Goal: Ask a question

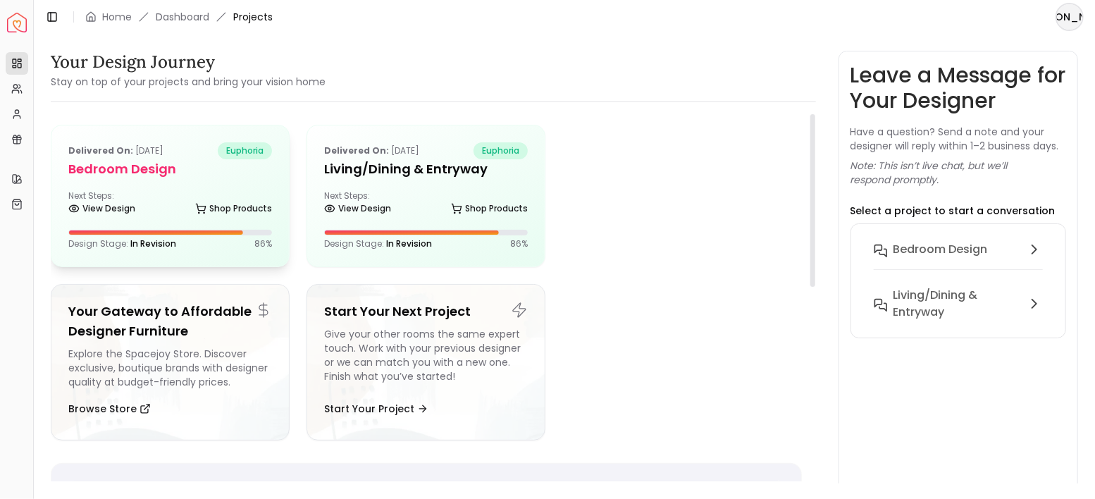
click at [244, 177] on h5 "Bedroom design" at bounding box center [170, 169] width 204 height 20
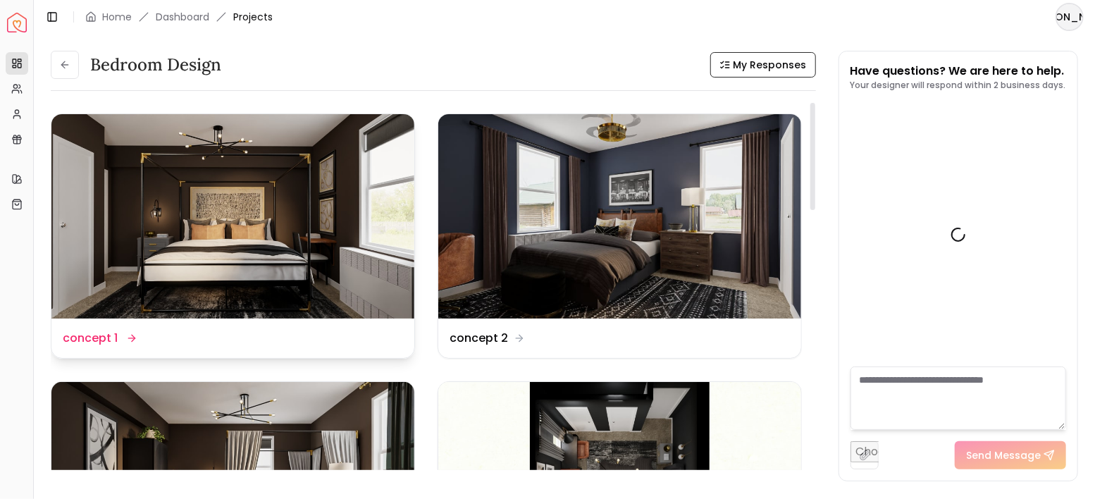
scroll to position [4334, 0]
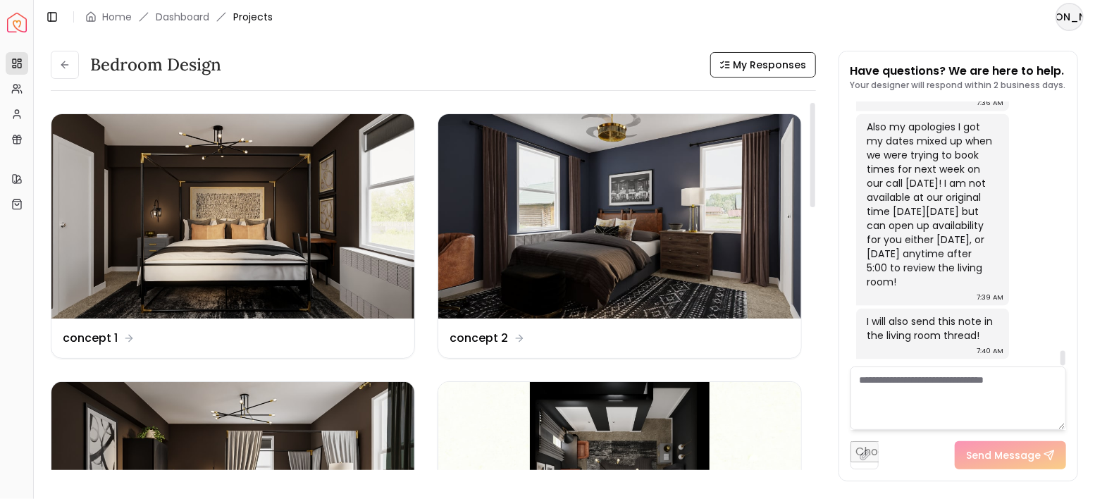
click at [903, 385] on textarea at bounding box center [959, 397] width 216 height 63
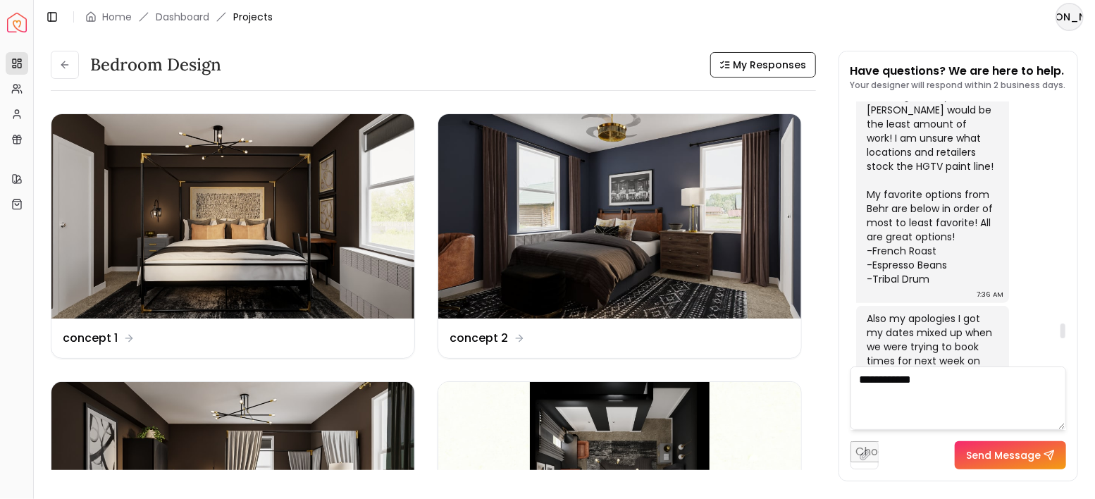
scroll to position [3864, 0]
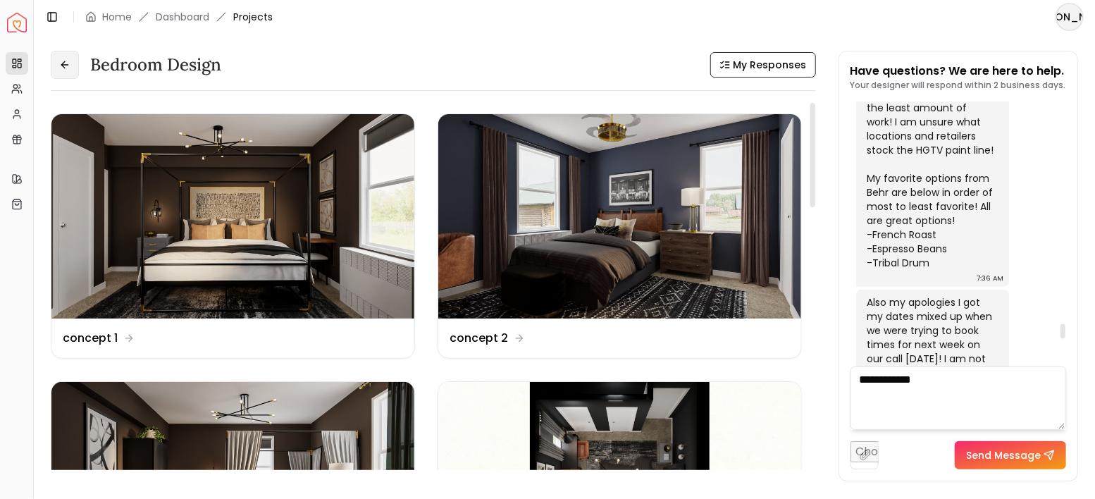
type textarea "**********"
click at [58, 74] on button at bounding box center [65, 65] width 28 height 28
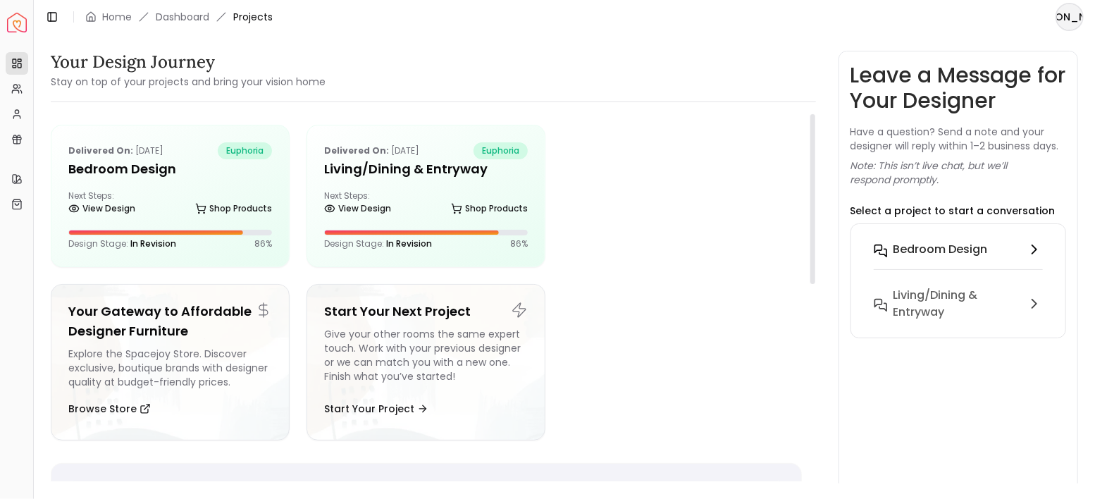
click at [993, 252] on div "Bedroom design" at bounding box center [958, 249] width 128 height 17
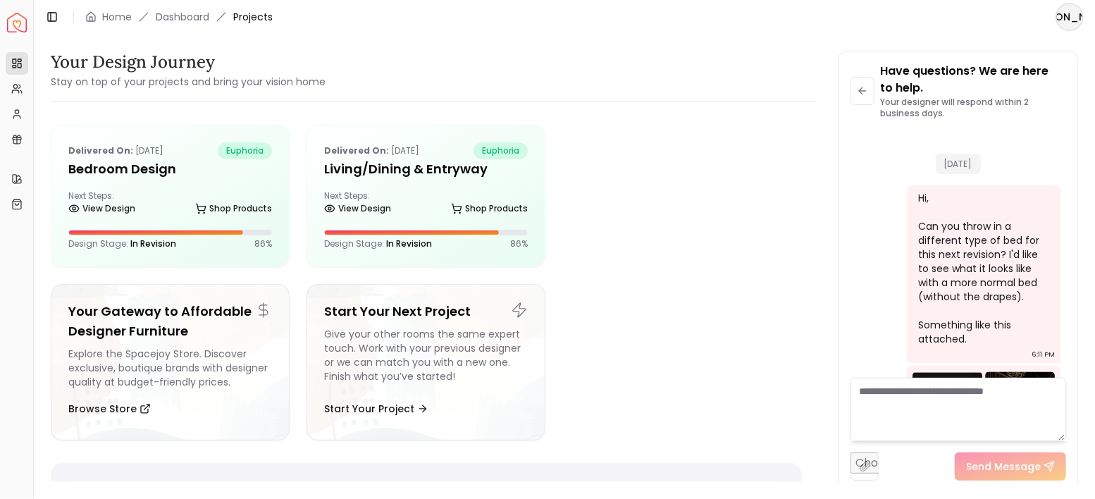
scroll to position [4351, 0]
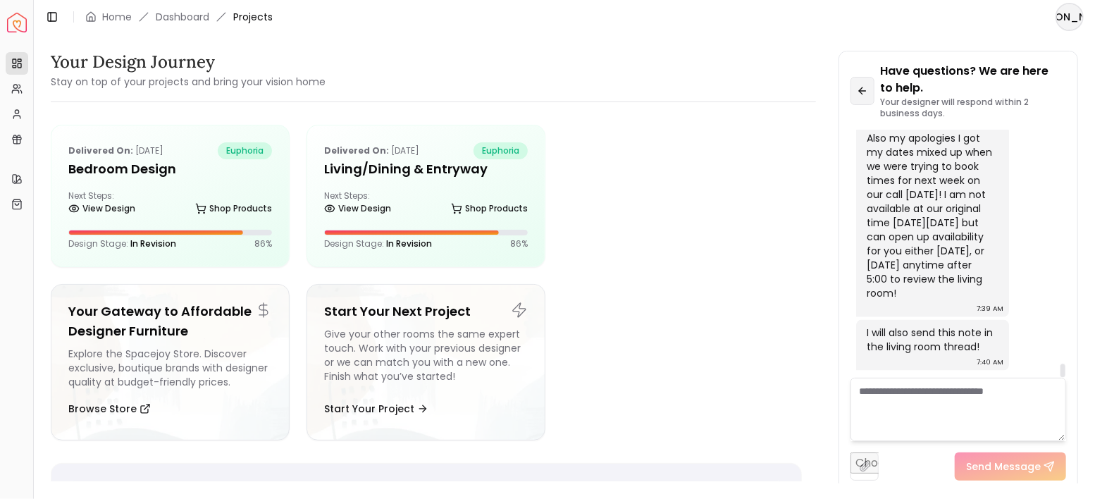
click at [870, 89] on button at bounding box center [863, 91] width 25 height 28
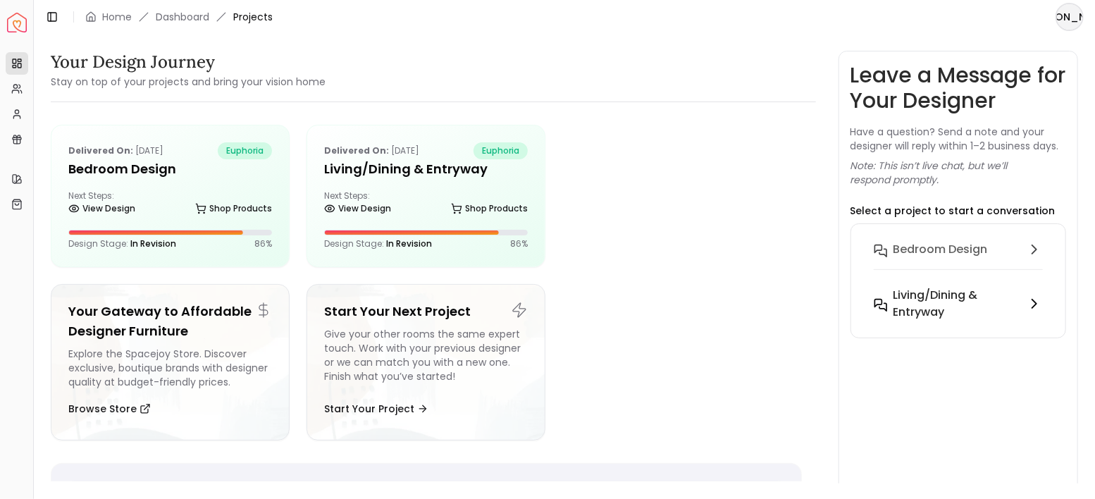
click at [932, 297] on h6 "Living/Dining & Entryway" at bounding box center [958, 304] width 128 height 34
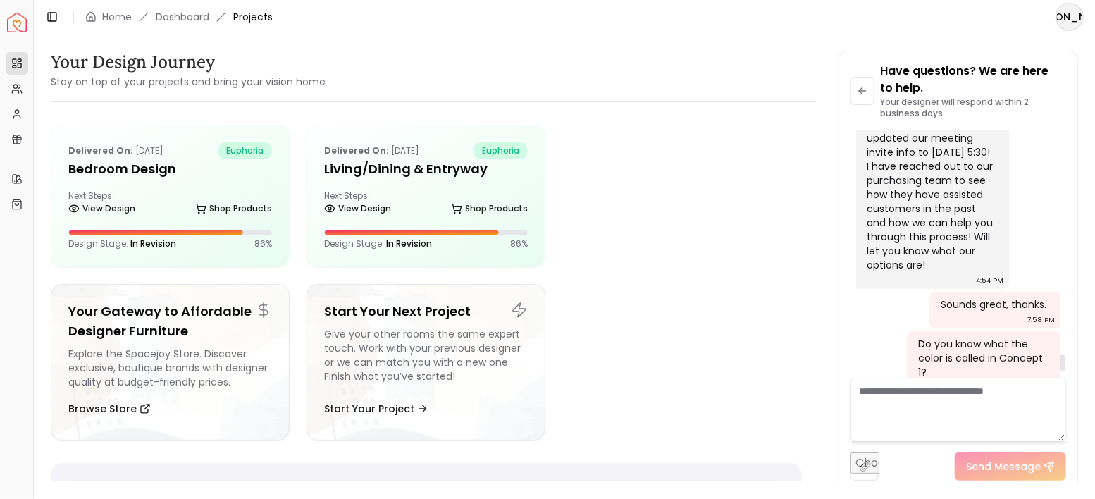
scroll to position [3266, 0]
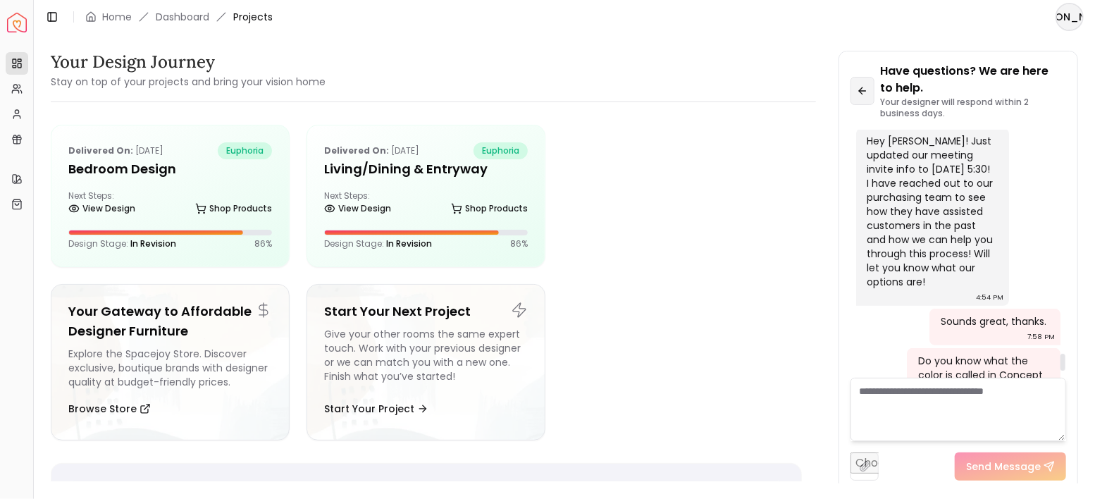
click at [863, 99] on button at bounding box center [863, 91] width 25 height 28
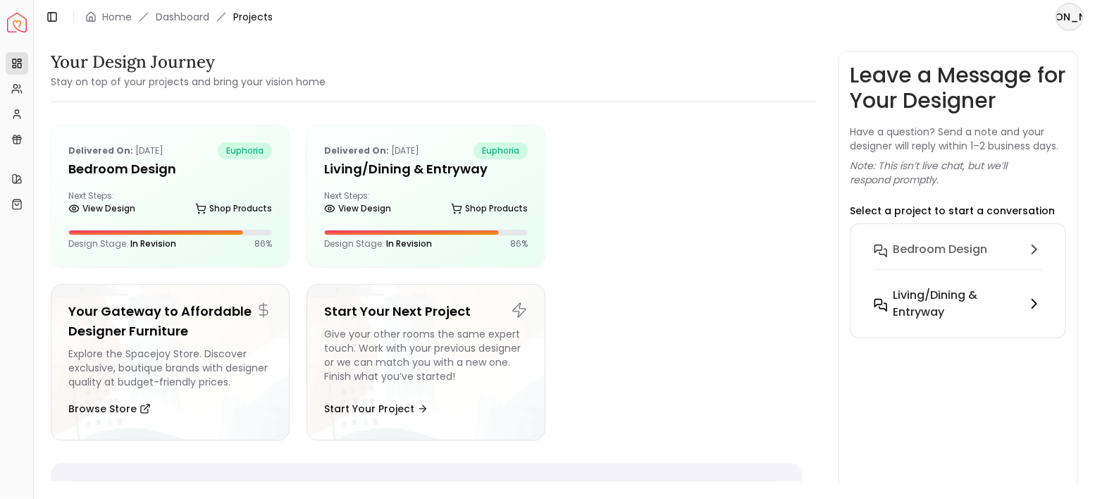
click at [953, 307] on h6 "Living/Dining & Entryway" at bounding box center [958, 304] width 128 height 34
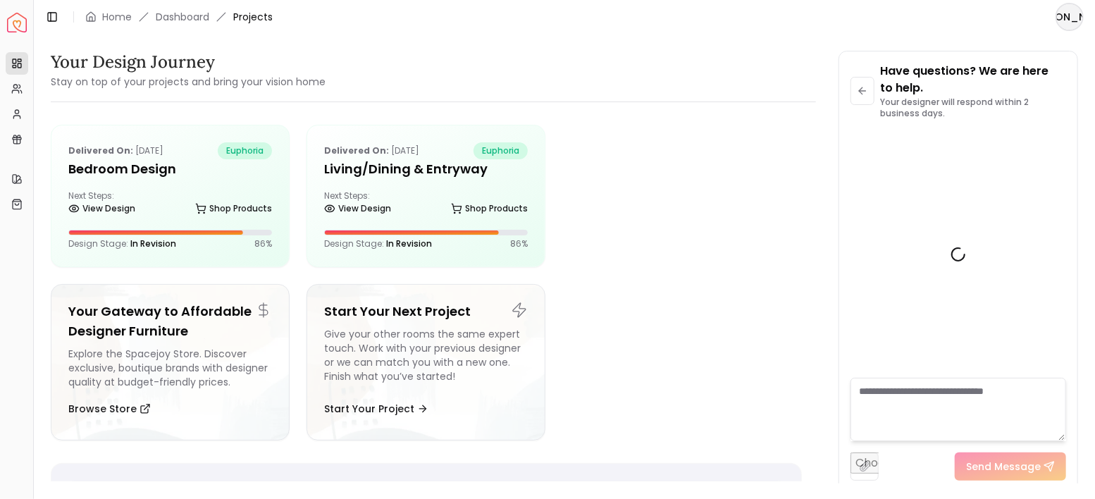
scroll to position [3361, 0]
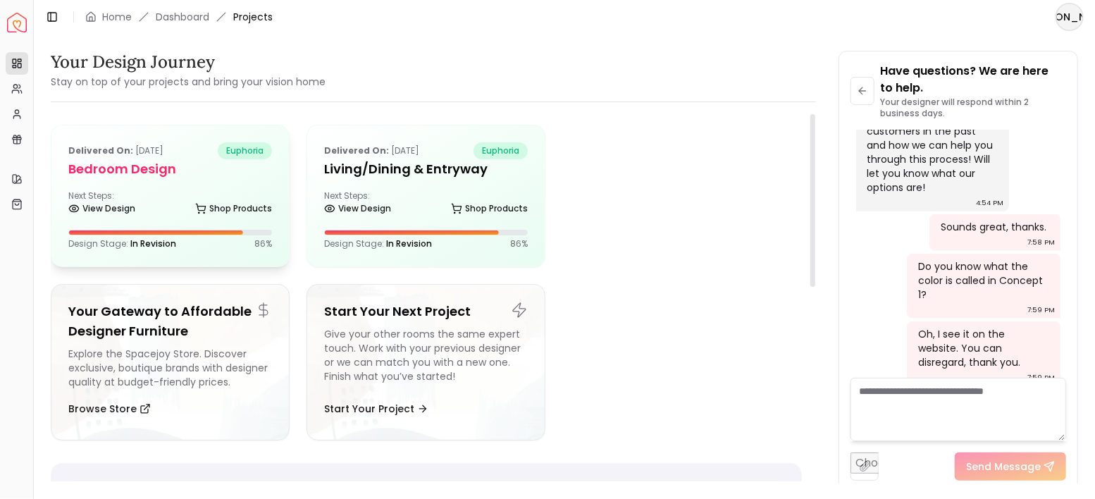
click at [184, 199] on div "Next Steps: View Design Shop Products" at bounding box center [170, 204] width 204 height 28
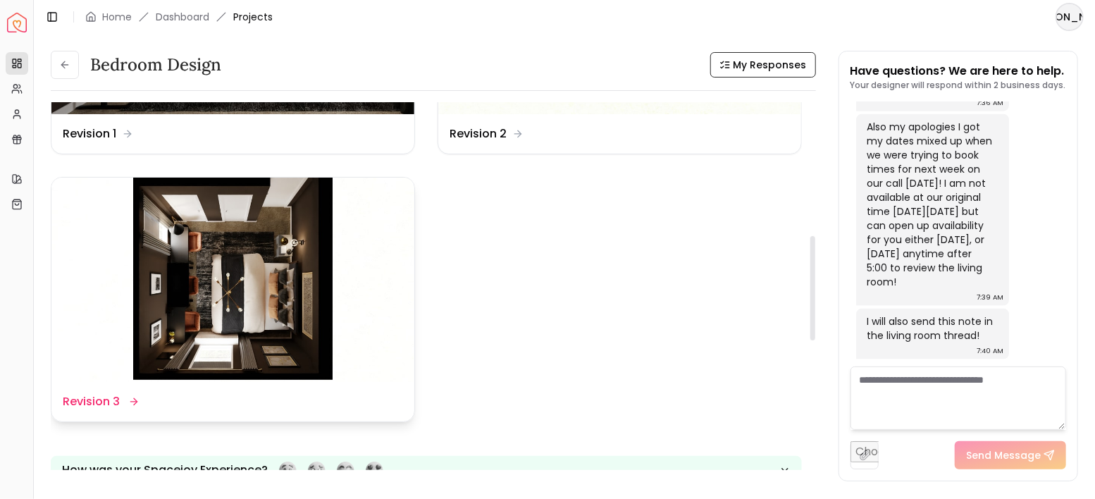
scroll to position [469, 0]
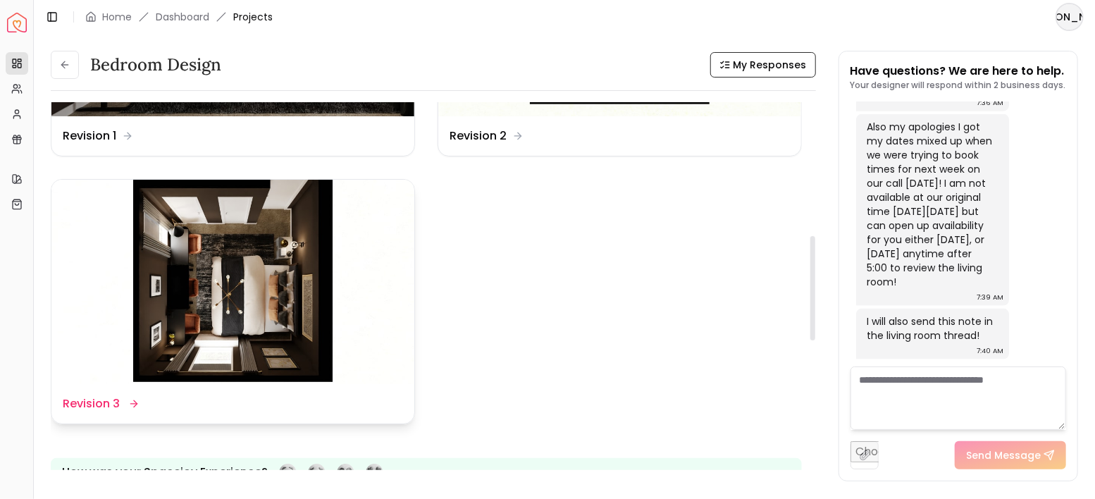
click at [280, 247] on img at bounding box center [232, 282] width 363 height 204
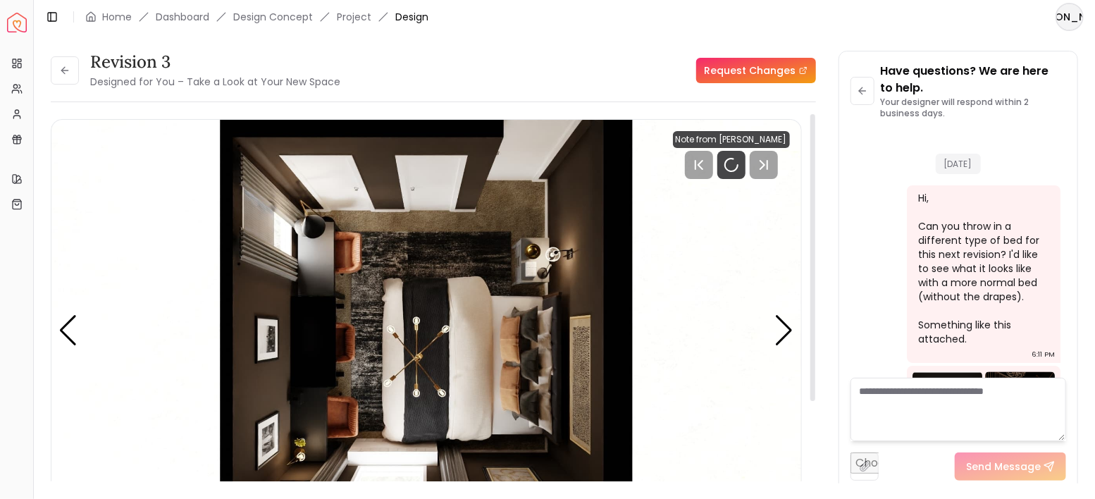
scroll to position [4351, 0]
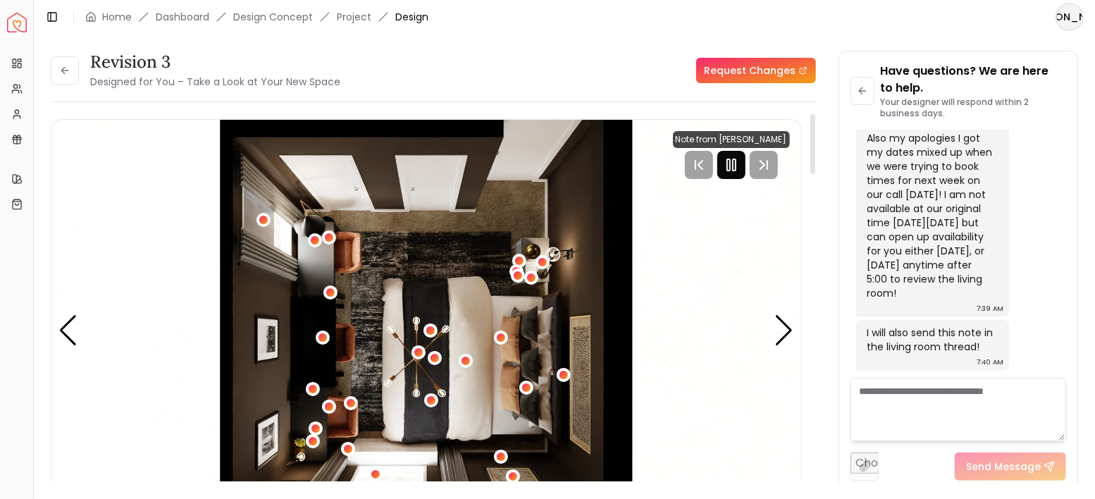
click at [738, 164] on icon "Pause" at bounding box center [731, 164] width 17 height 17
click at [793, 336] on div "Next slide" at bounding box center [784, 330] width 19 height 31
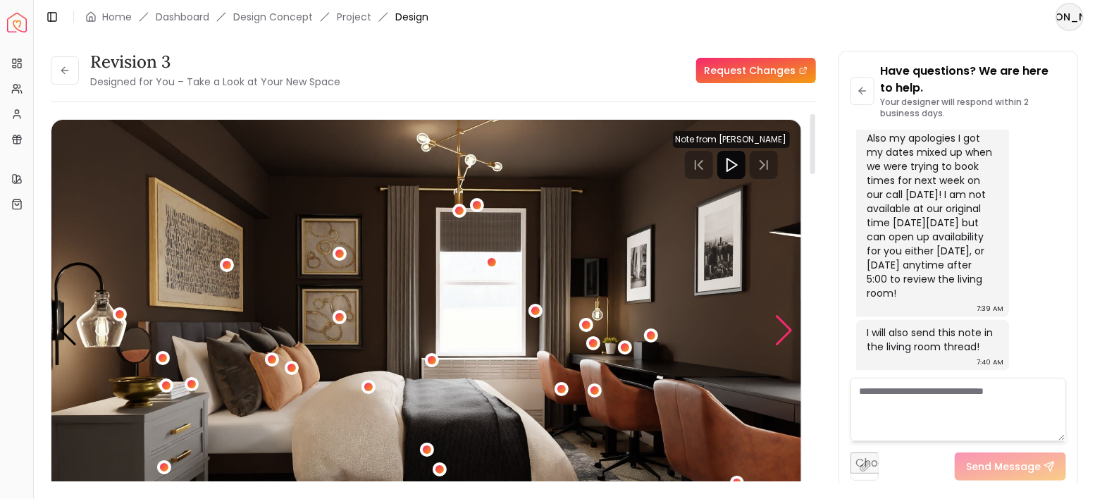
click at [790, 333] on div "Next slide" at bounding box center [784, 330] width 19 height 31
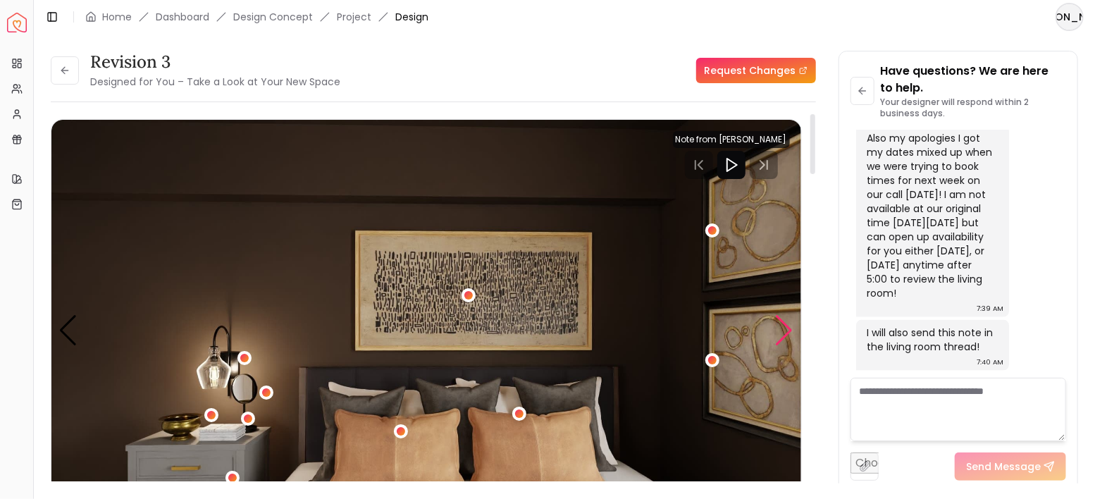
click at [790, 333] on div "Next slide" at bounding box center [784, 330] width 19 height 31
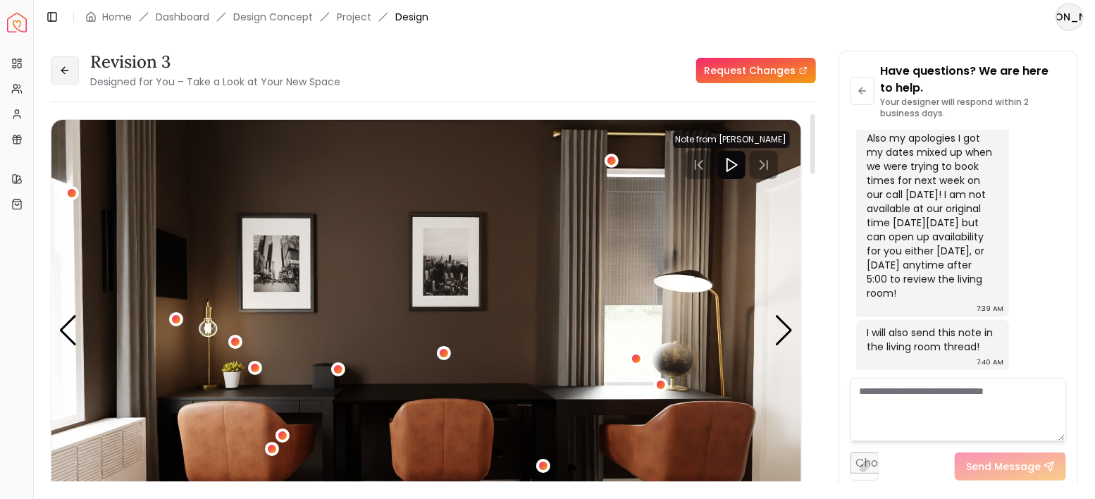
click at [62, 63] on button at bounding box center [65, 70] width 28 height 28
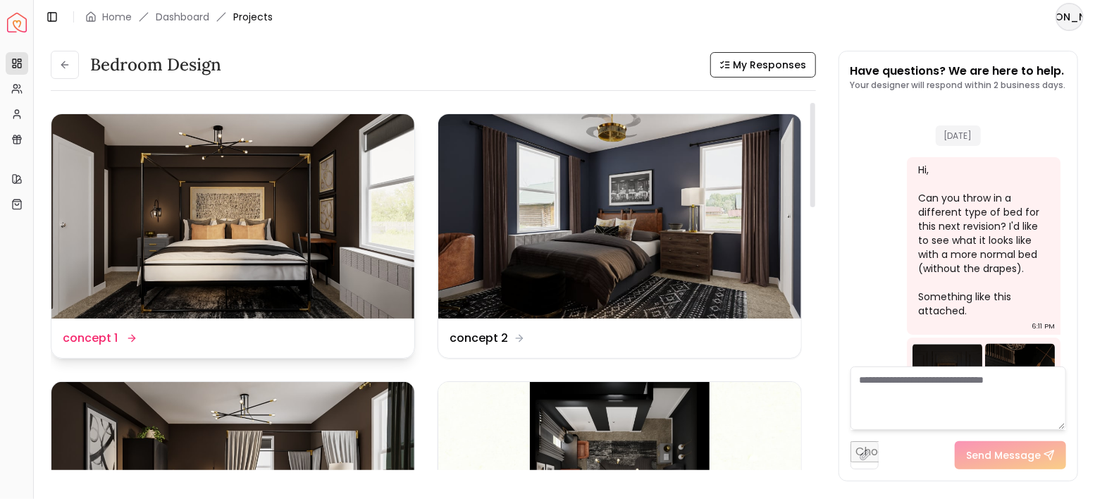
scroll to position [4334, 0]
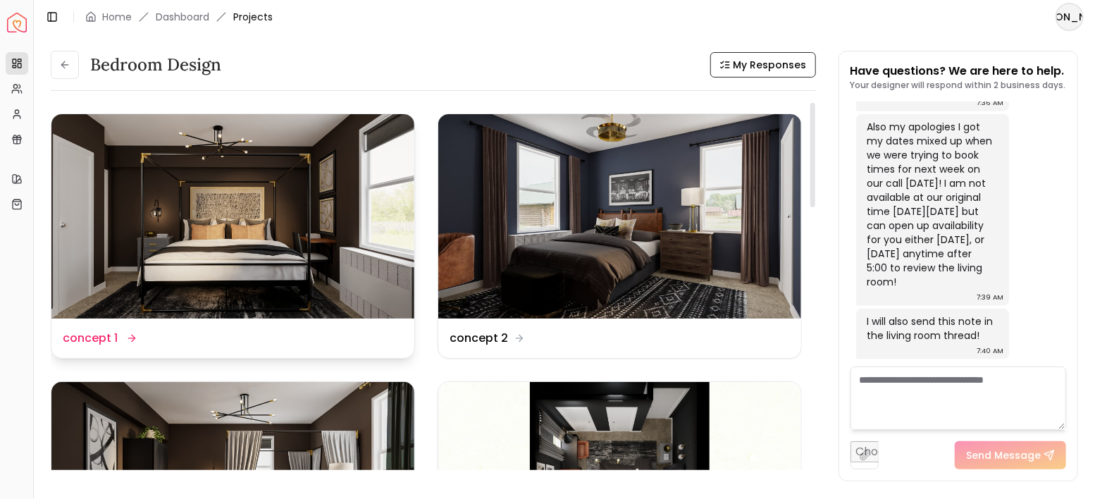
click at [281, 228] on img at bounding box center [232, 216] width 363 height 204
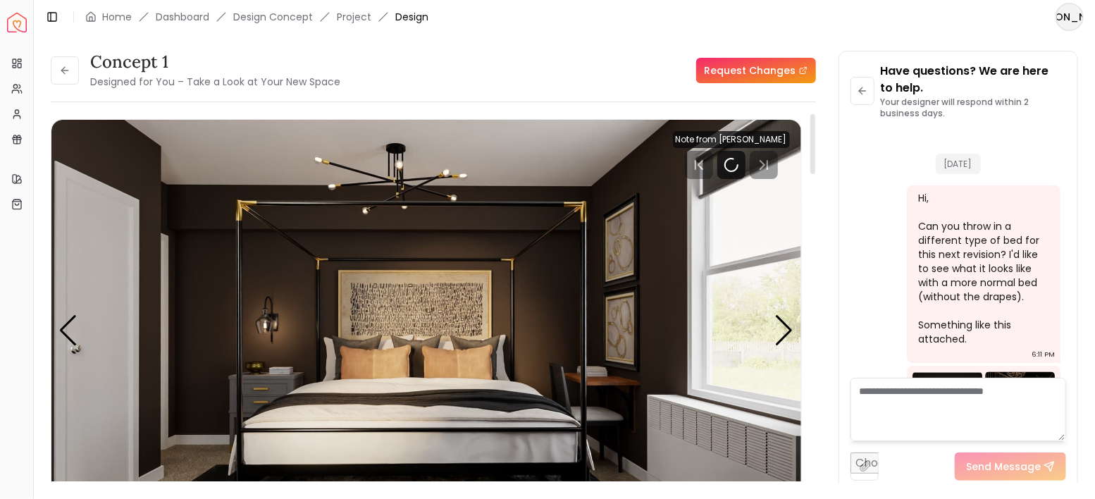
scroll to position [4351, 0]
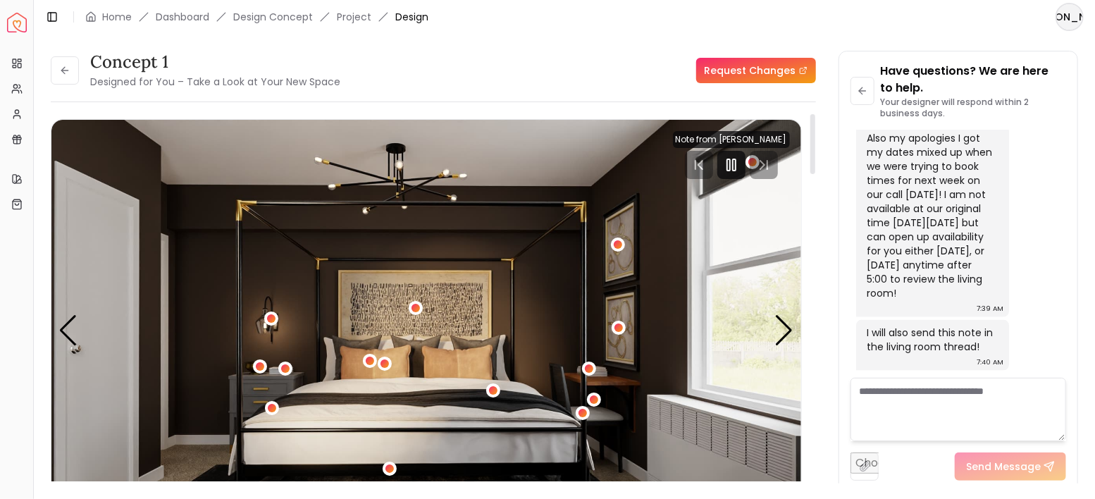
click at [733, 167] on rect "Pause" at bounding box center [734, 164] width 3 height 11
click at [786, 326] on div "Next slide" at bounding box center [784, 330] width 19 height 31
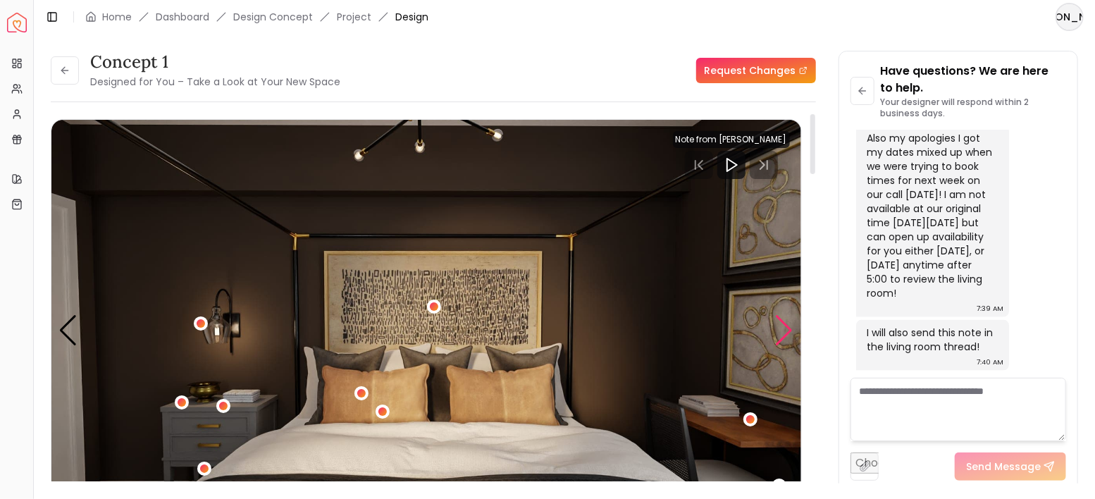
click at [786, 328] on div "Next slide" at bounding box center [784, 330] width 19 height 31
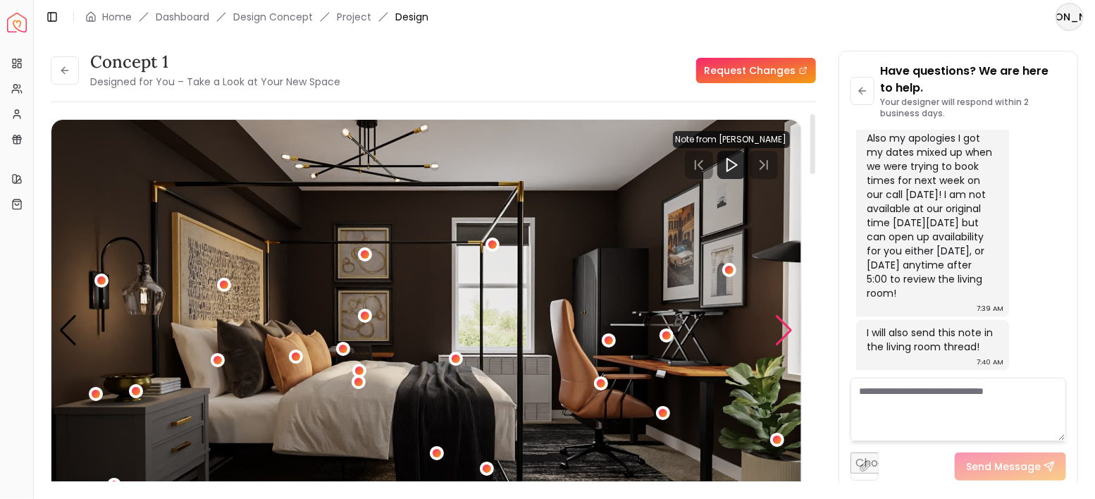
click at [786, 328] on div "Next slide" at bounding box center [784, 330] width 19 height 31
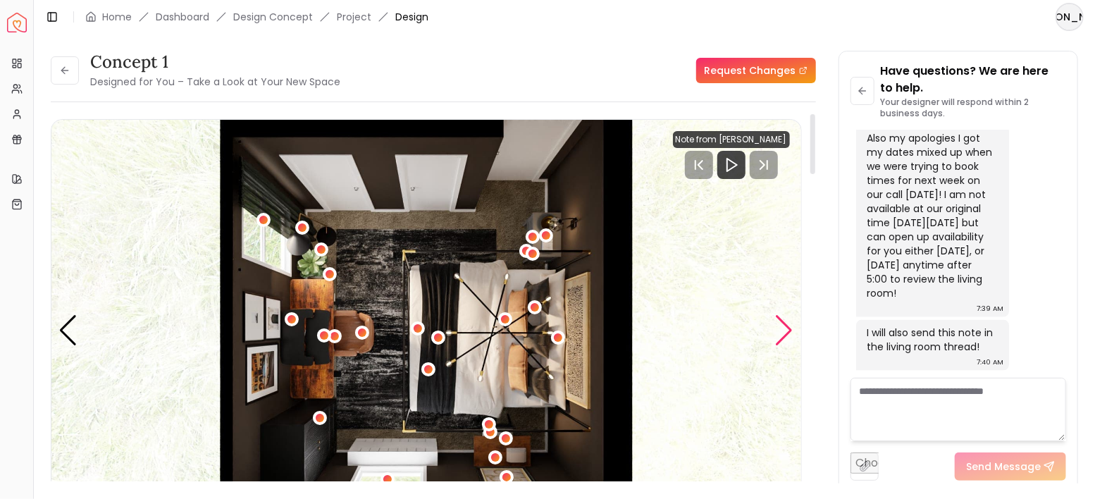
click at [786, 328] on div "Next slide" at bounding box center [784, 330] width 19 height 31
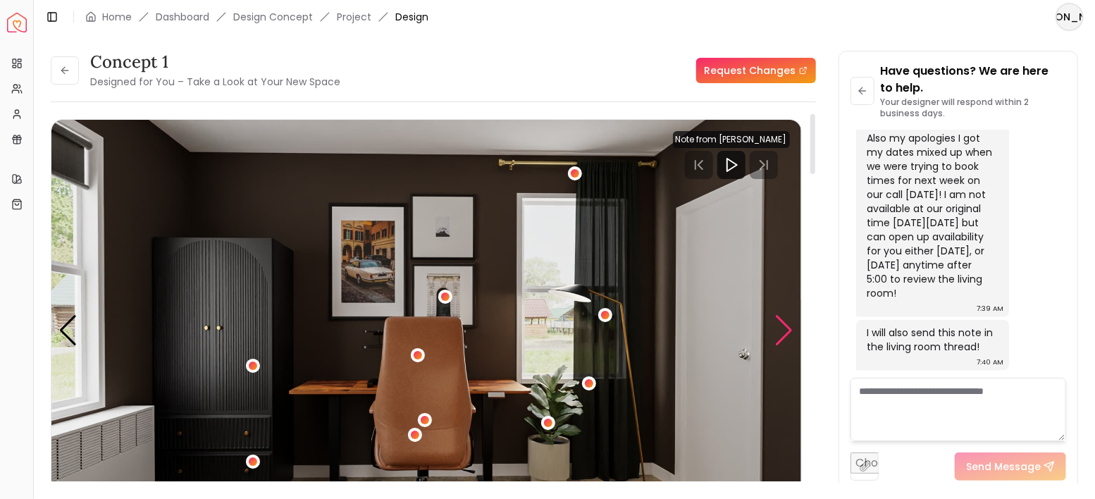
click at [786, 328] on div "Next slide" at bounding box center [784, 330] width 19 height 31
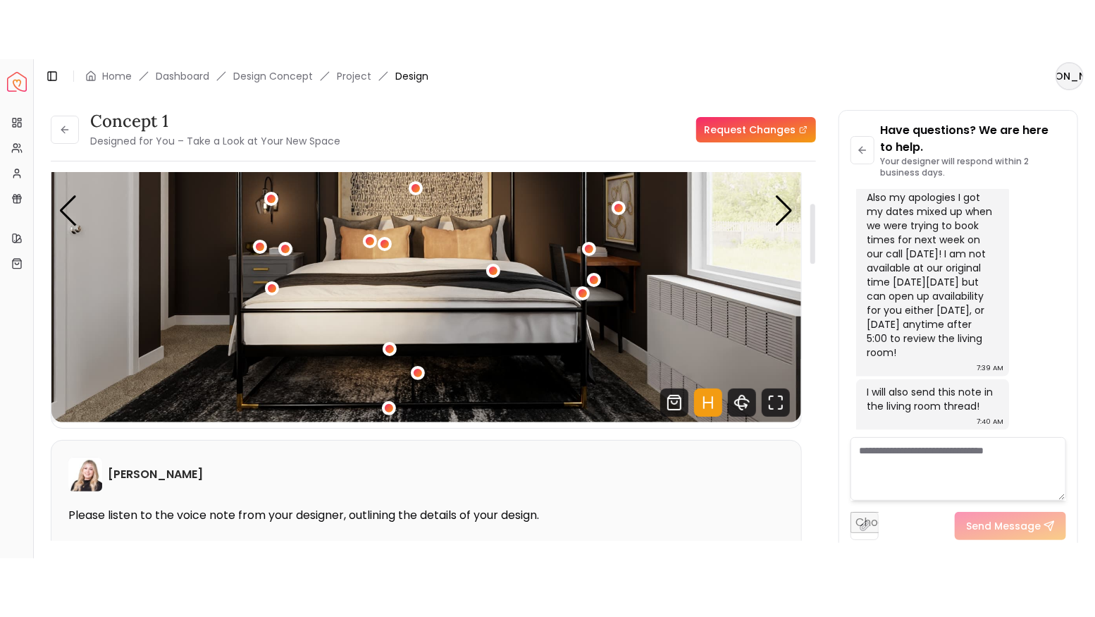
scroll to position [187, 0]
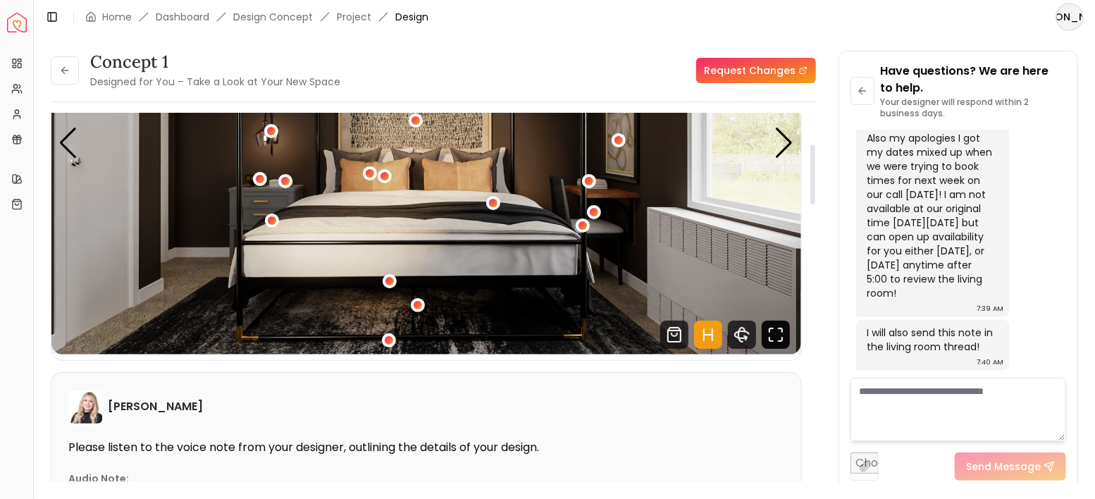
click at [777, 338] on icon "Fullscreen" at bounding box center [776, 335] width 28 height 28
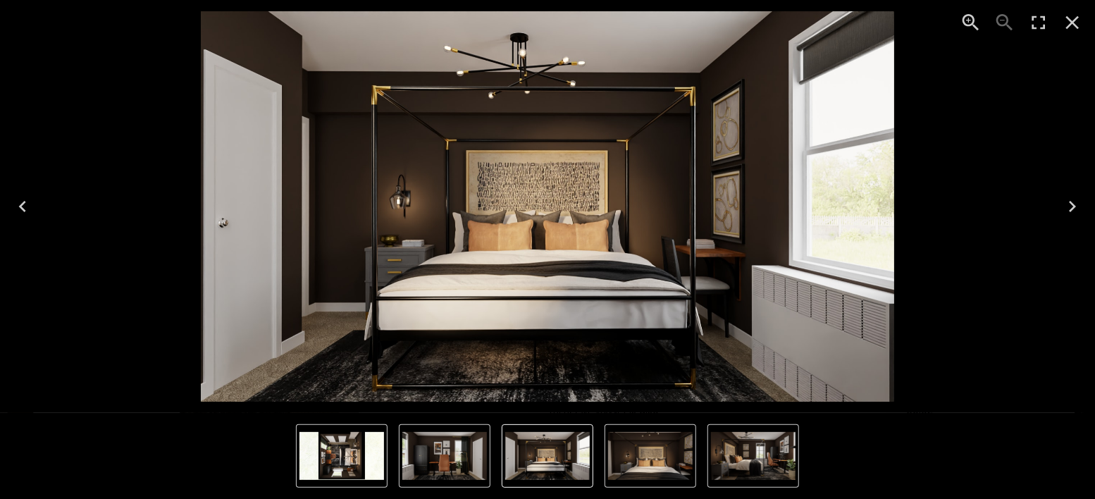
click at [1041, 12] on icon "Enter Fullscreen" at bounding box center [1038, 22] width 23 height 23
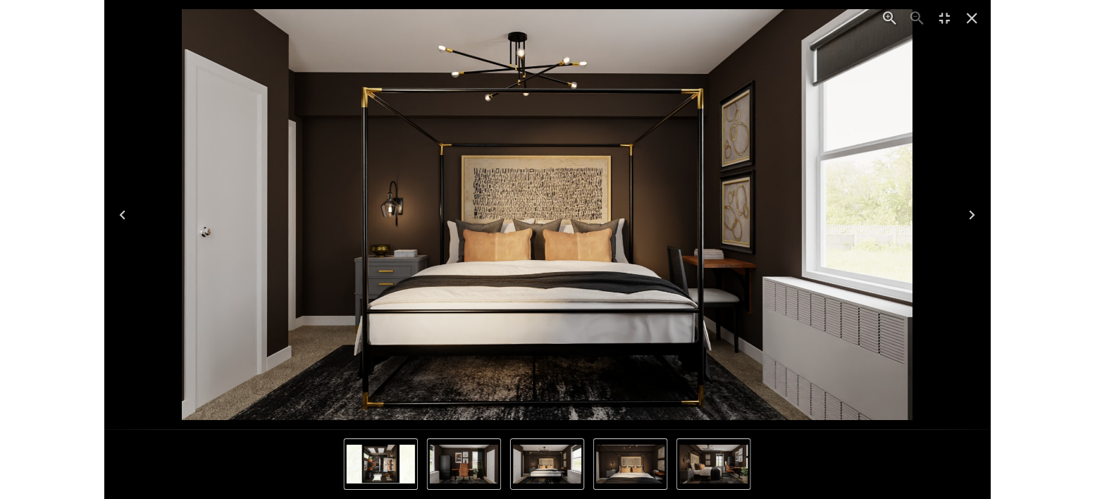
scroll to position [4234, 0]
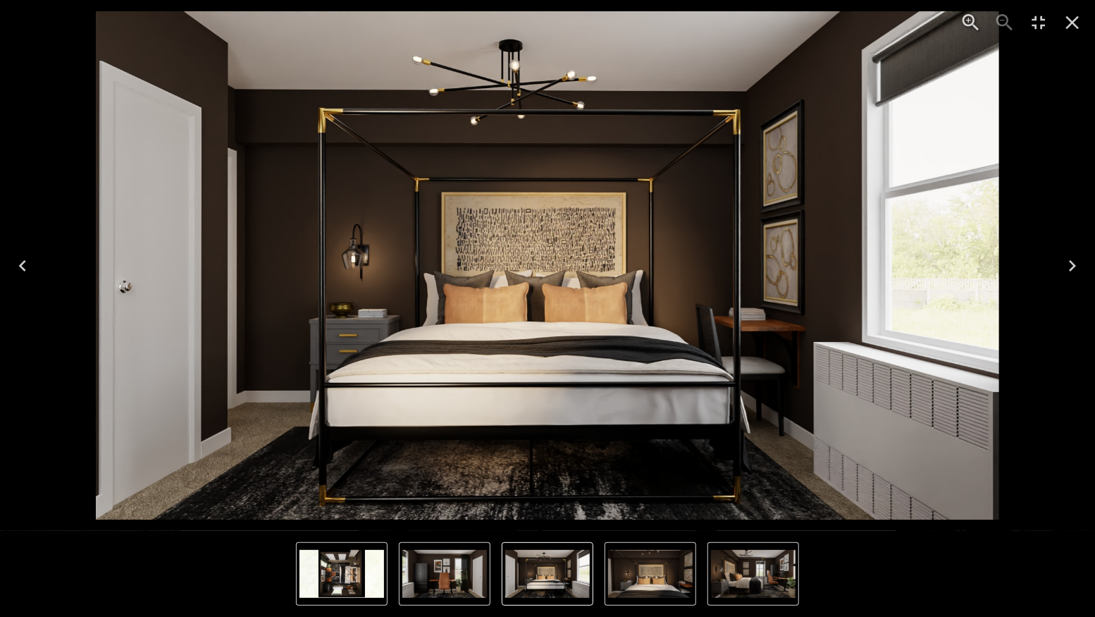
click at [1080, 259] on icon "Next" at bounding box center [1072, 265] width 23 height 23
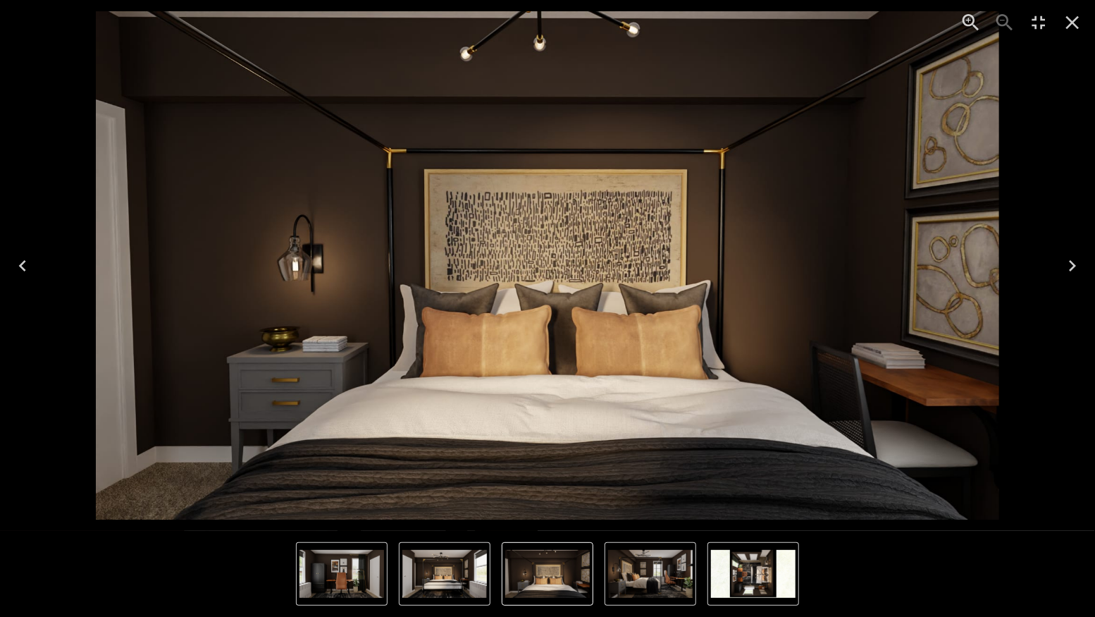
click at [1080, 260] on icon "Next" at bounding box center [1072, 265] width 23 height 23
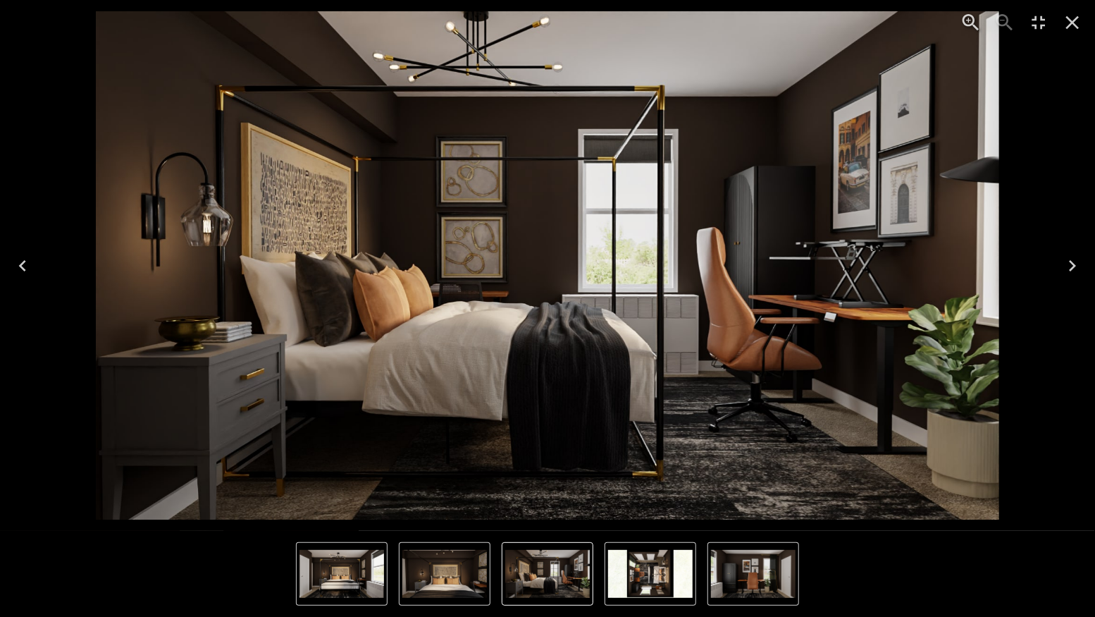
click at [1080, 260] on icon "Next" at bounding box center [1072, 265] width 23 height 23
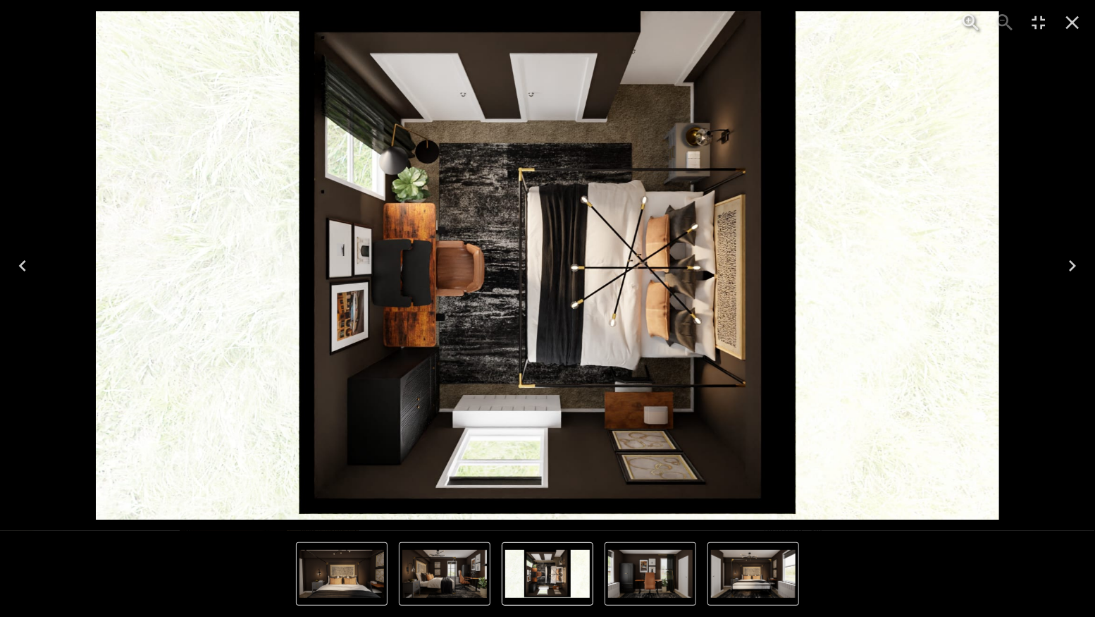
click at [1080, 260] on icon "Next" at bounding box center [1072, 265] width 23 height 23
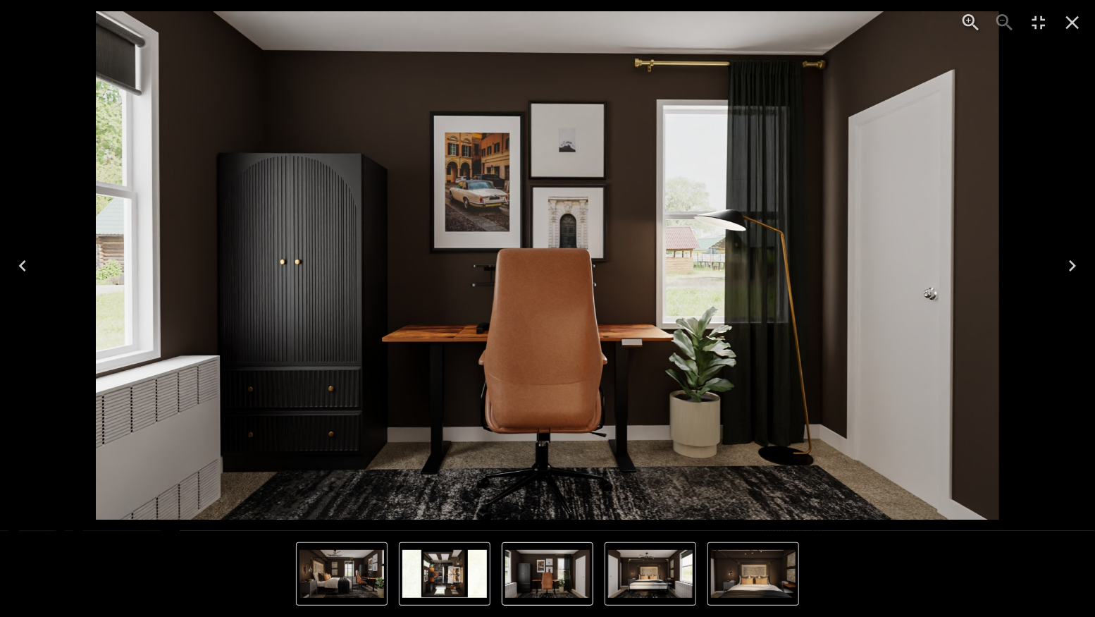
click at [1072, 16] on icon "Close" at bounding box center [1072, 22] width 23 height 23
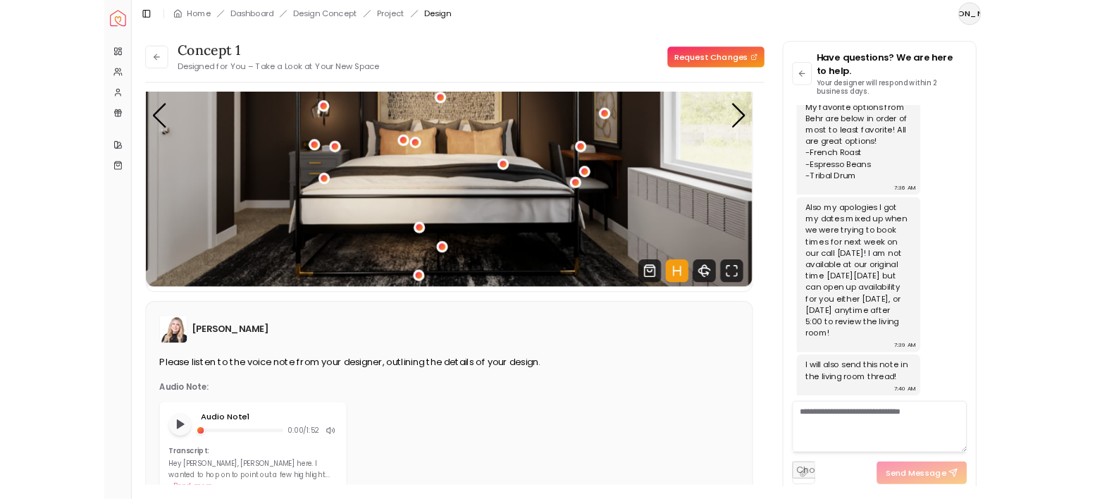
scroll to position [4351, 0]
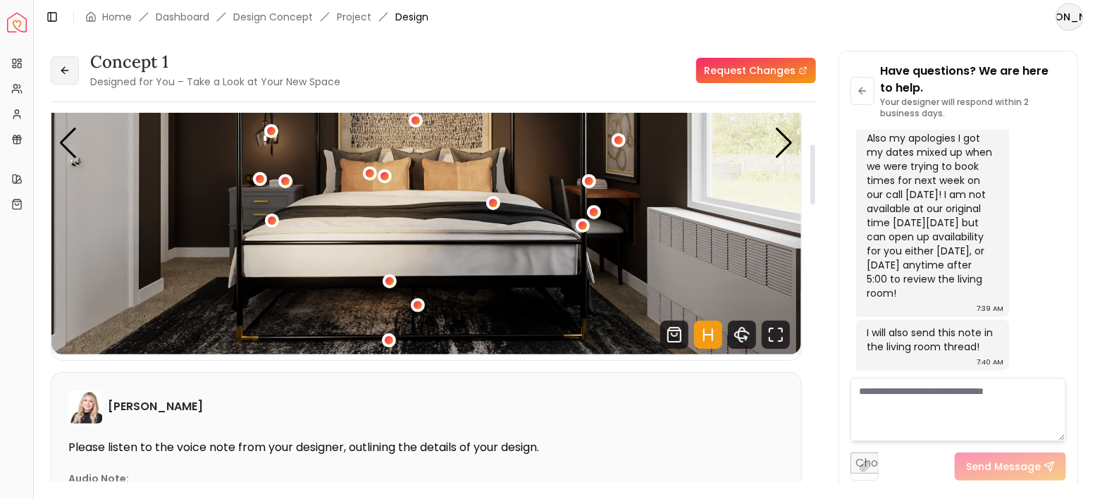
click at [56, 76] on button at bounding box center [65, 70] width 28 height 28
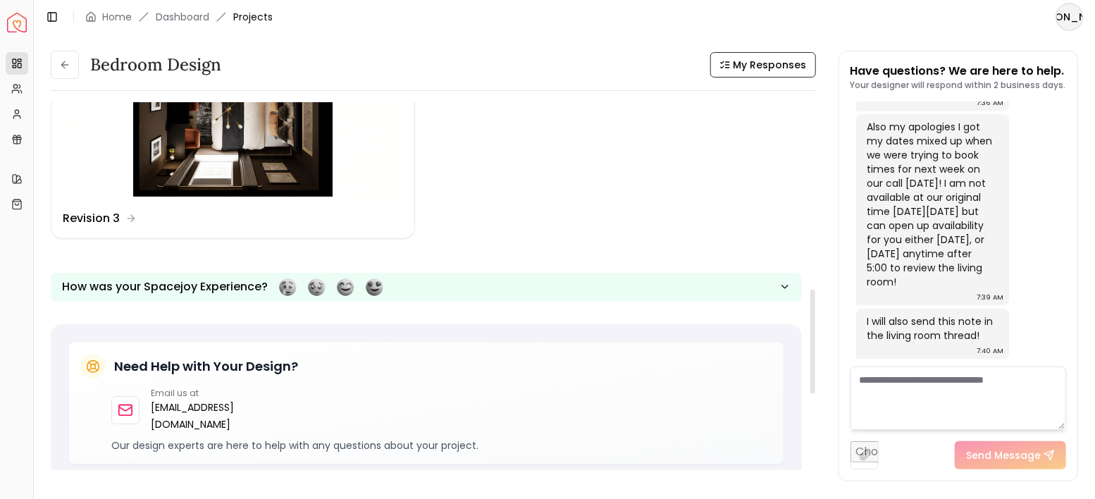
scroll to position [657, 0]
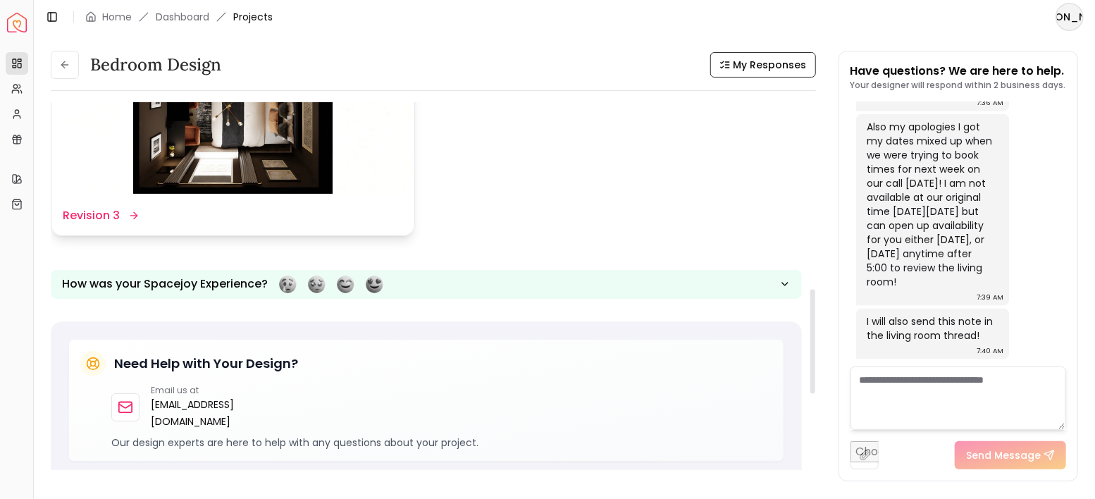
click at [270, 180] on img at bounding box center [232, 94] width 363 height 204
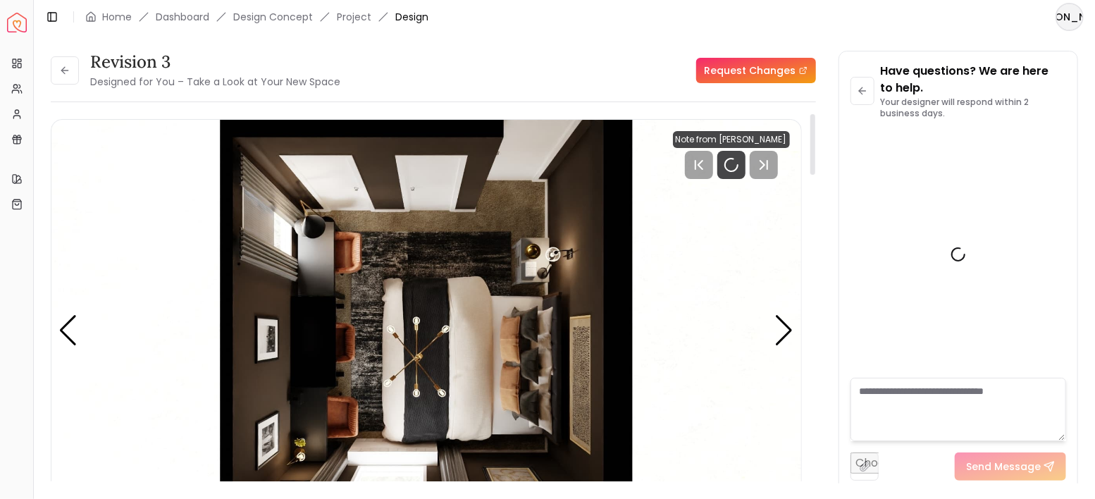
scroll to position [4351, 0]
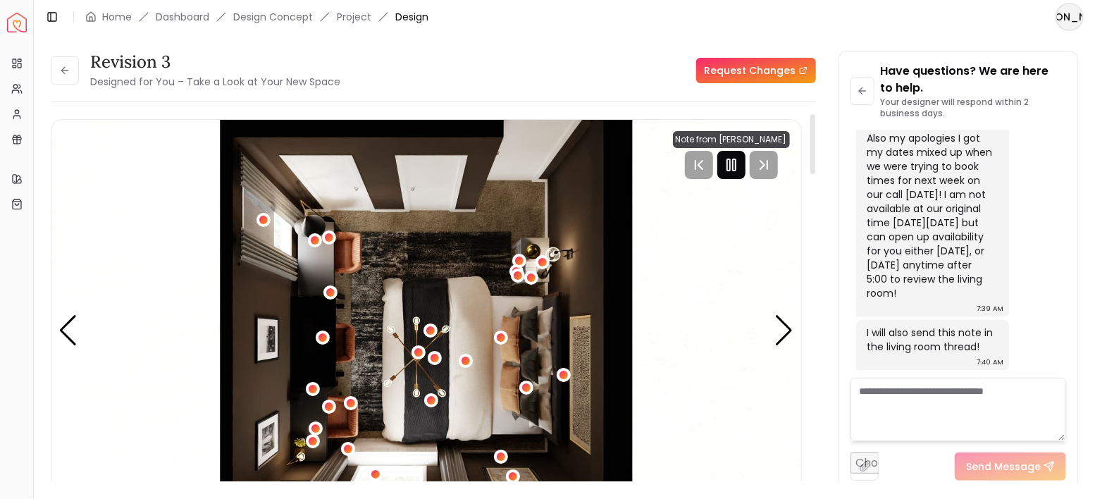
click at [735, 175] on div at bounding box center [731, 165] width 28 height 28
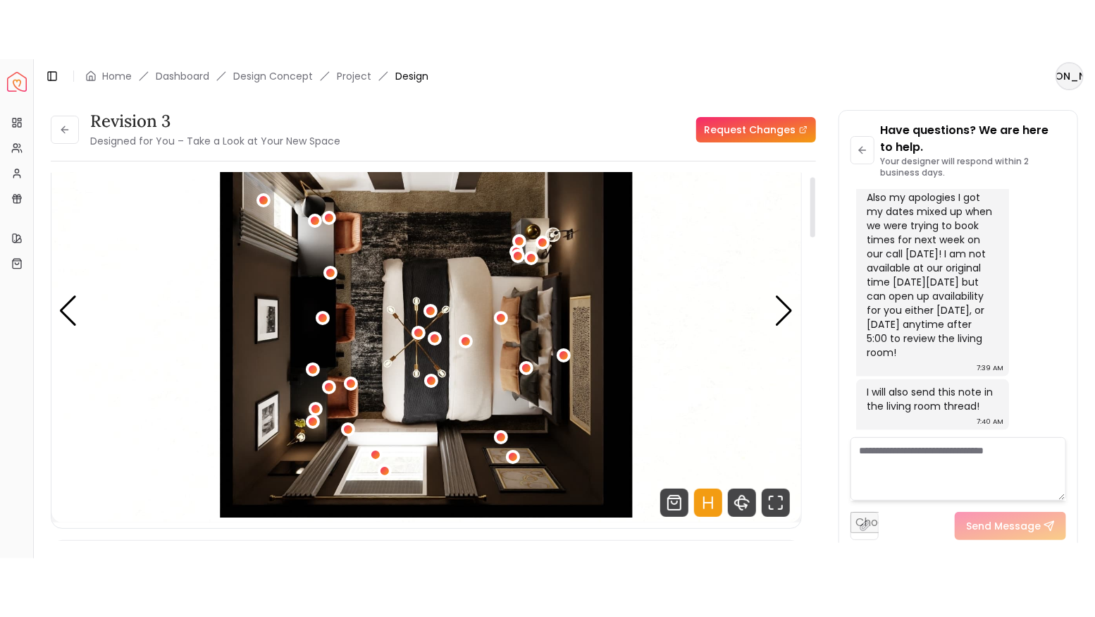
scroll to position [187, 0]
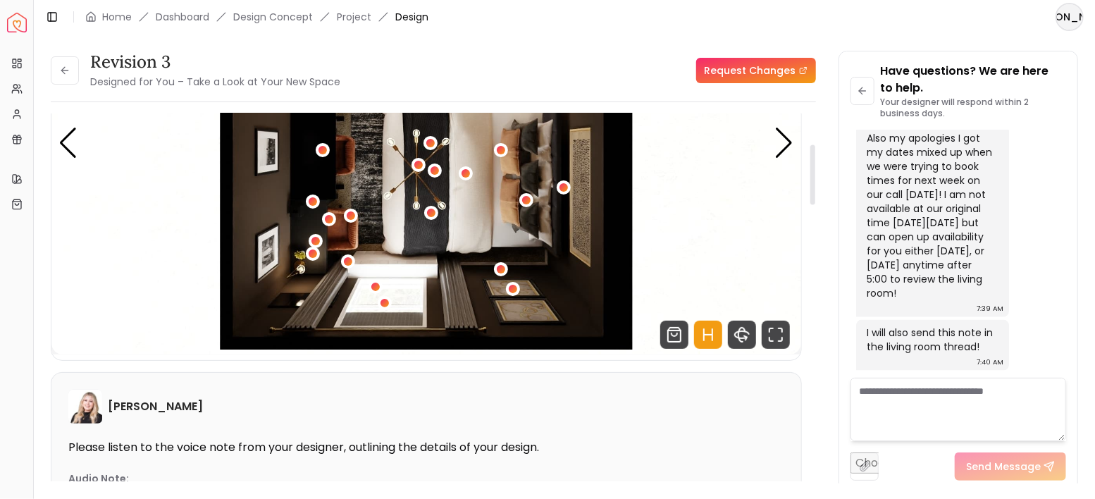
click at [713, 344] on icon "Hotspots Toggle" at bounding box center [708, 335] width 28 height 28
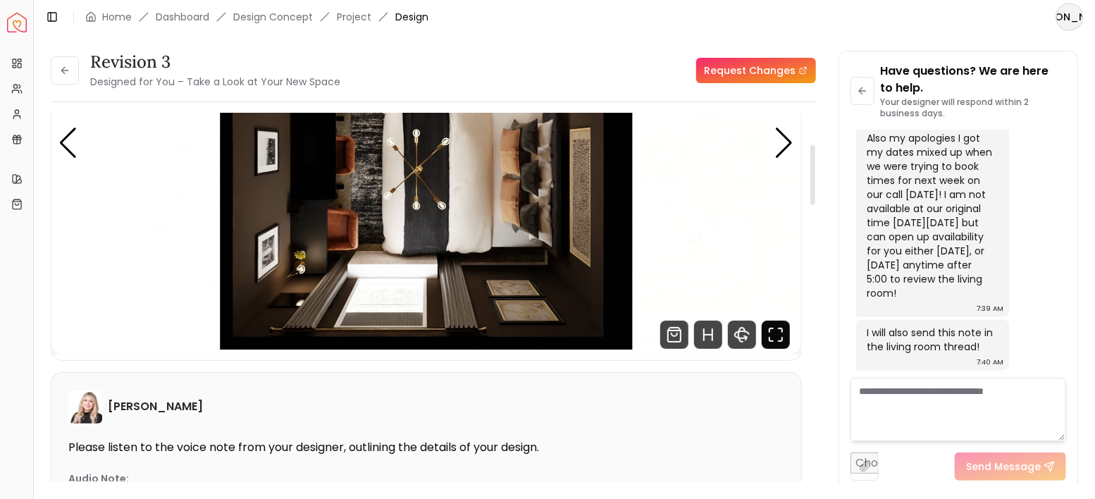
click at [771, 333] on icon "Fullscreen" at bounding box center [776, 335] width 28 height 28
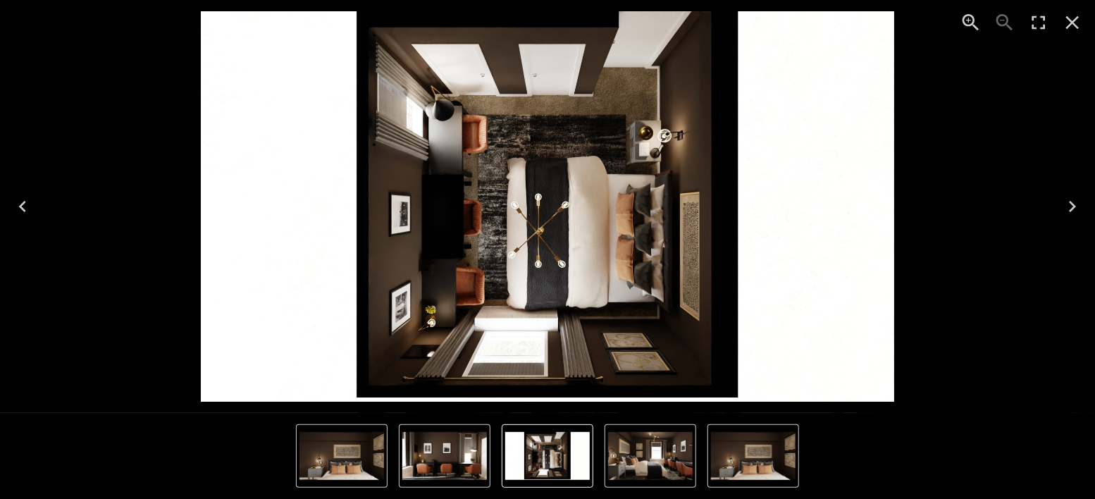
click at [1068, 211] on icon "Next" at bounding box center [1072, 206] width 23 height 23
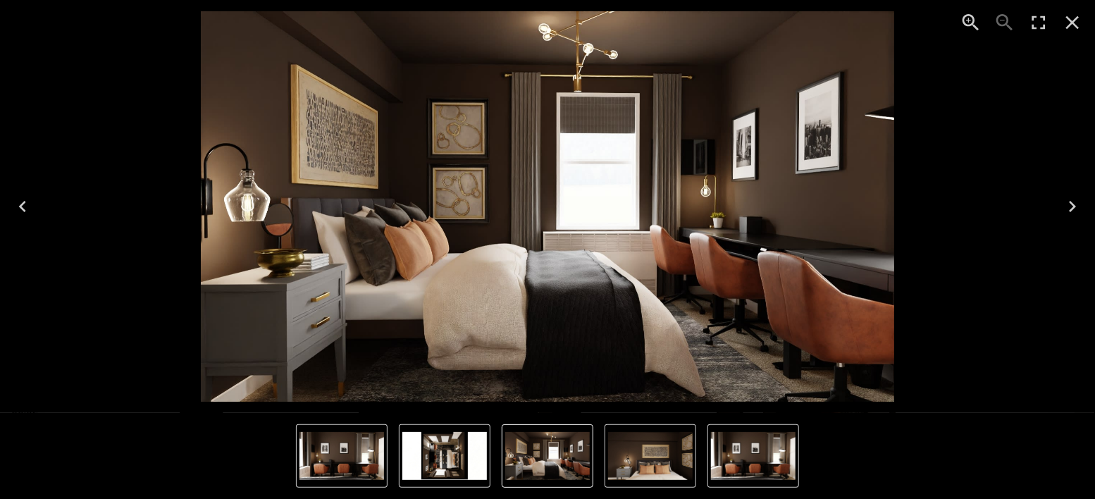
click at [1039, 18] on icon "Enter Fullscreen" at bounding box center [1038, 22] width 23 height 23
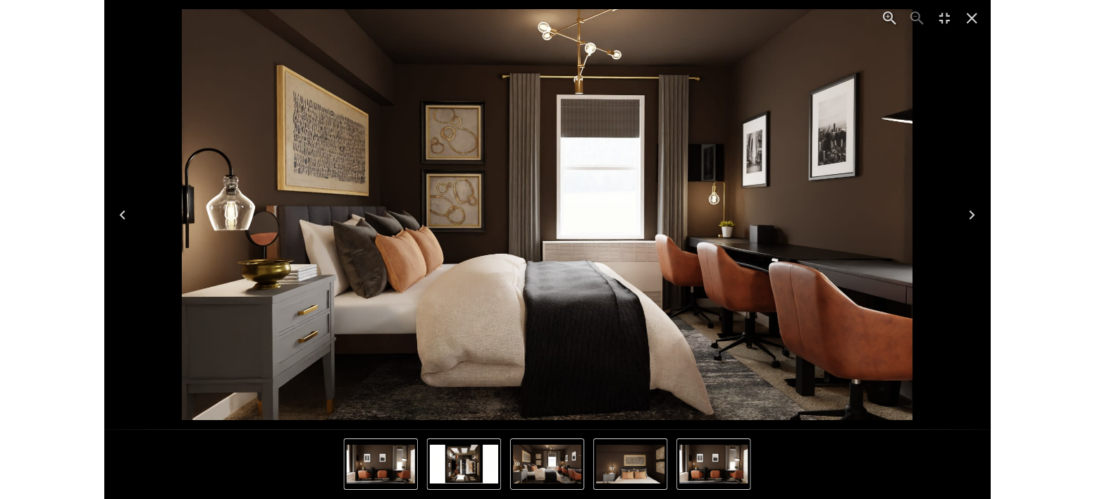
scroll to position [4234, 0]
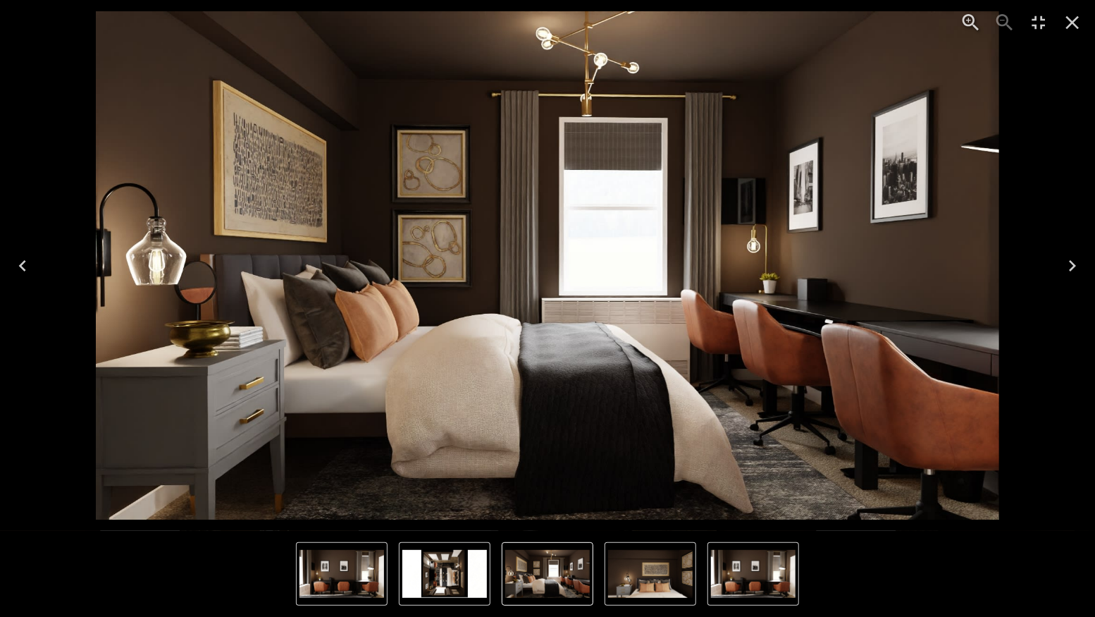
click at [1071, 18] on icon "Close" at bounding box center [1072, 22] width 23 height 23
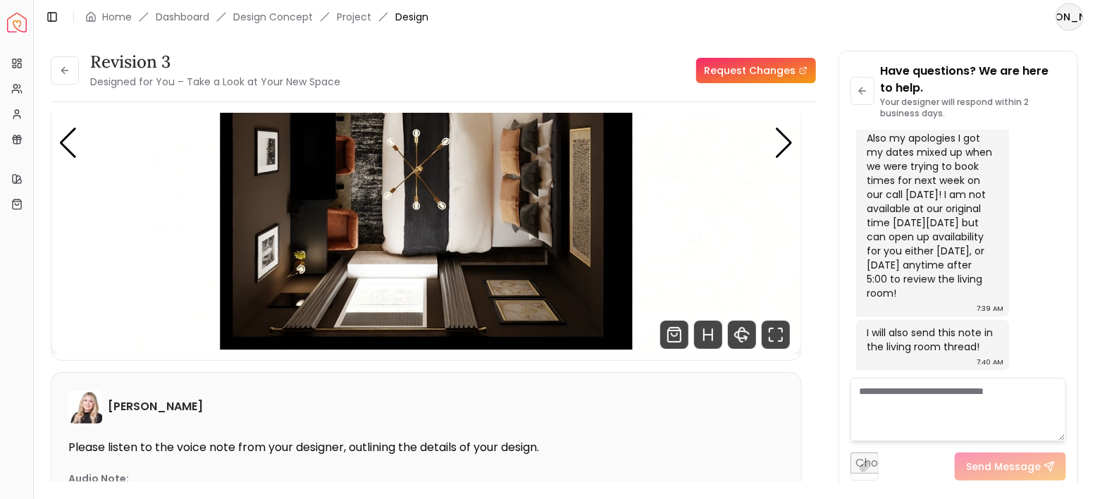
scroll to position [4351, 0]
click at [165, 180] on img "1 / 4" at bounding box center [426, 143] width 750 height 422
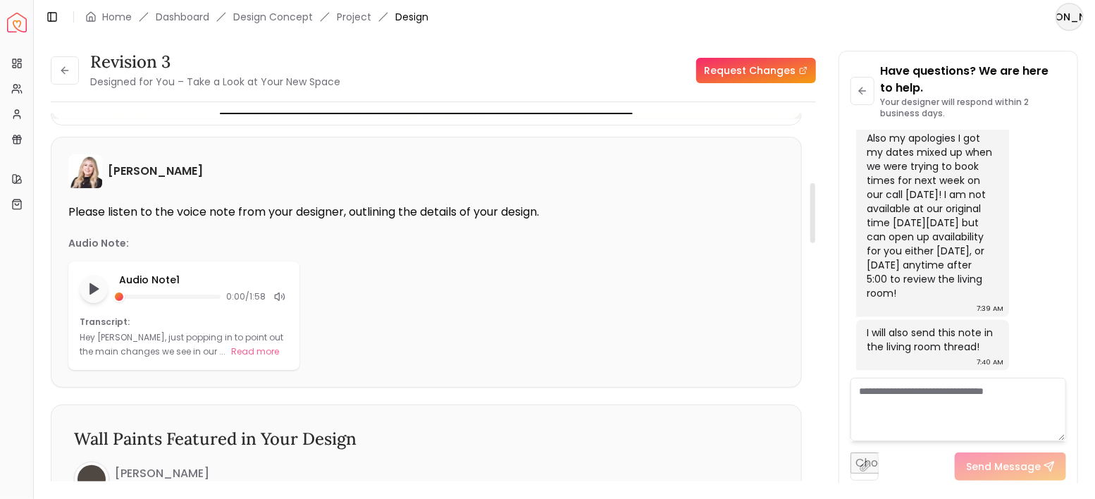
scroll to position [564, 0]
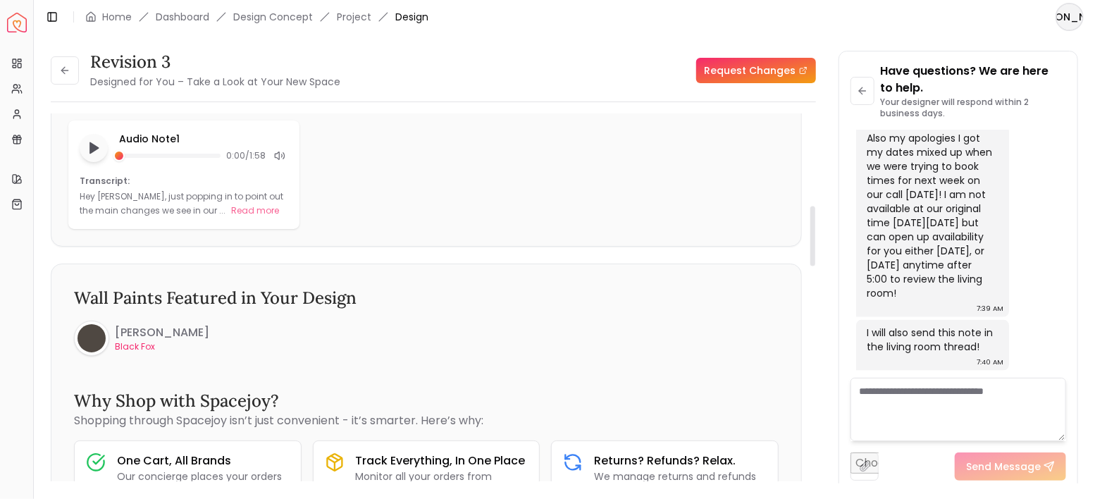
click at [147, 343] on p "Black Fox" at bounding box center [162, 346] width 94 height 11
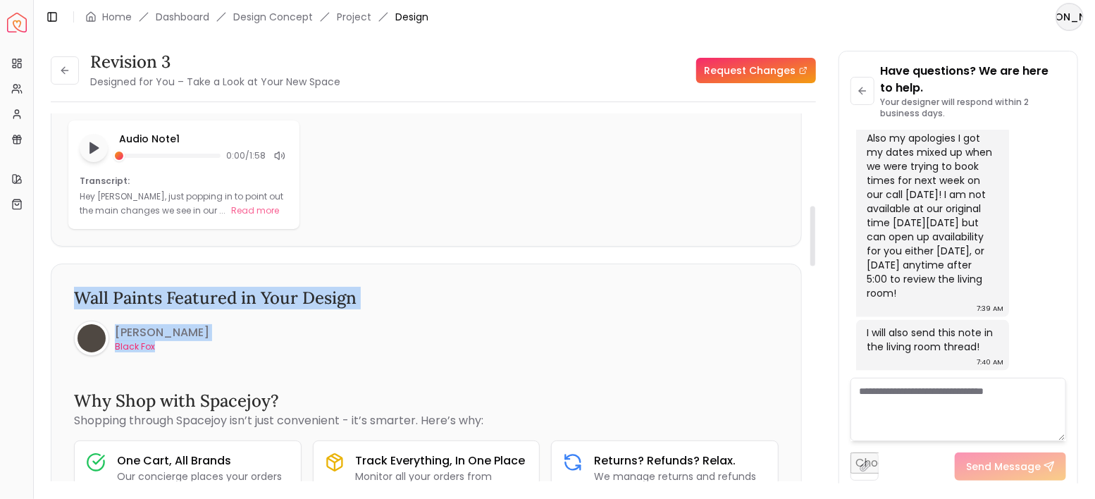
drag, startPoint x: 235, startPoint y: 354, endPoint x: 69, endPoint y: 284, distance: 180.0
copy div "Wall Paints Featured in Your Design [PERSON_NAME] Black [PERSON_NAME]"
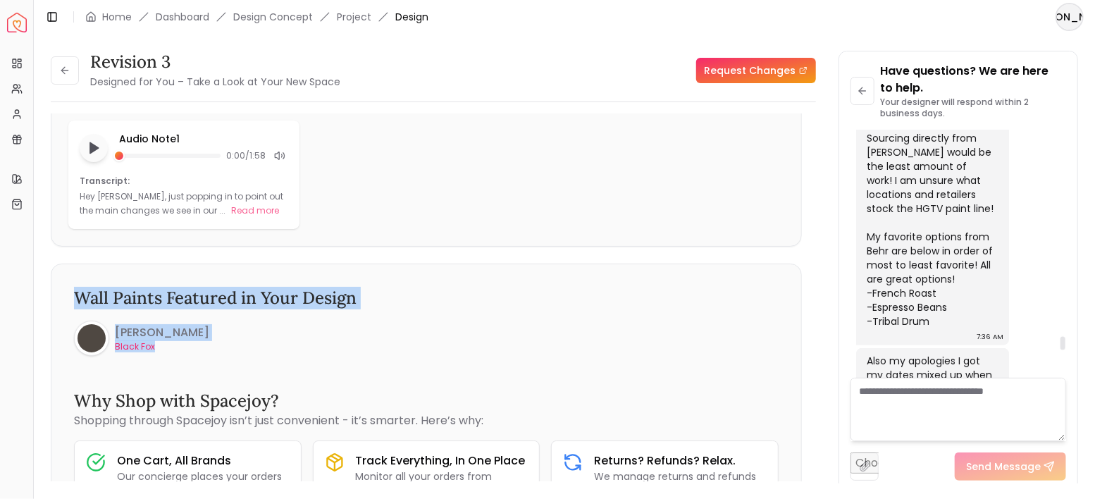
scroll to position [3881, 0]
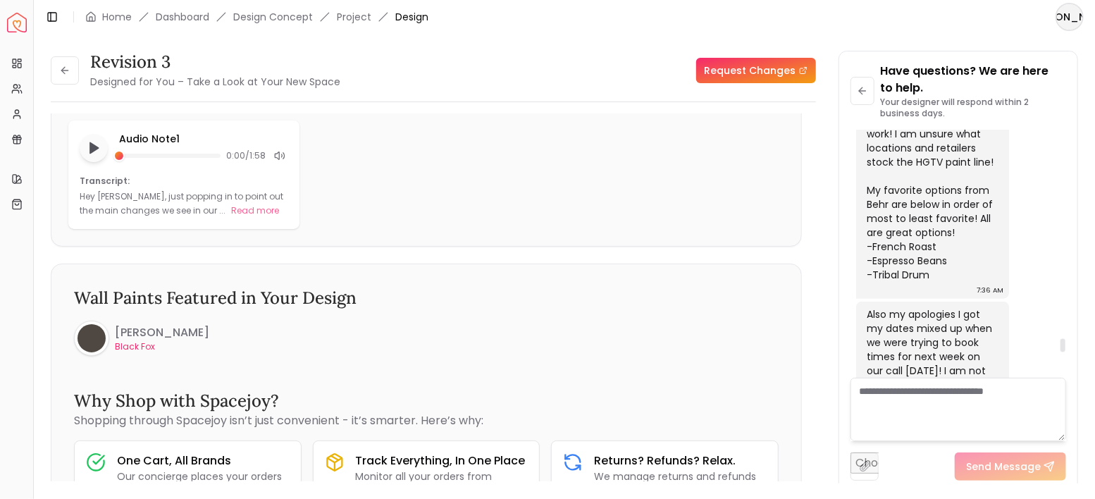
click at [975, 405] on textarea at bounding box center [959, 409] width 216 height 63
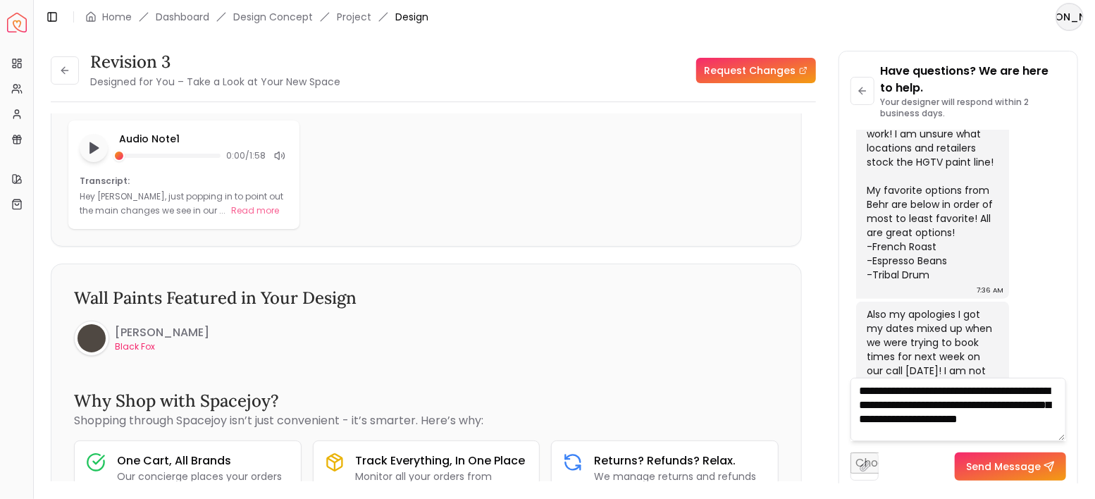
scroll to position [5, 0]
drag, startPoint x: 963, startPoint y: 437, endPoint x: 859, endPoint y: 409, distance: 107.8
click at [859, 409] on textarea "**********" at bounding box center [959, 409] width 216 height 63
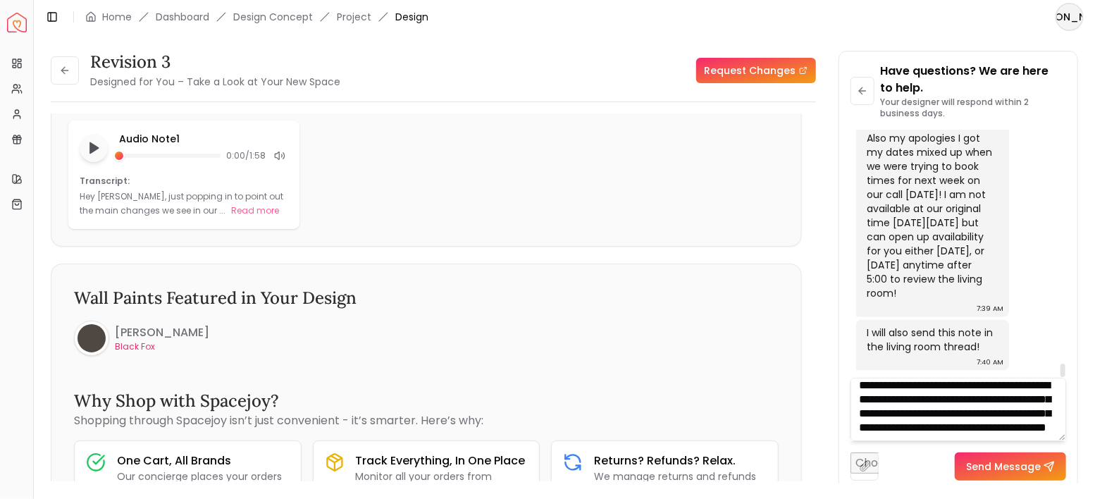
scroll to position [4351, 0]
type textarea "**********"
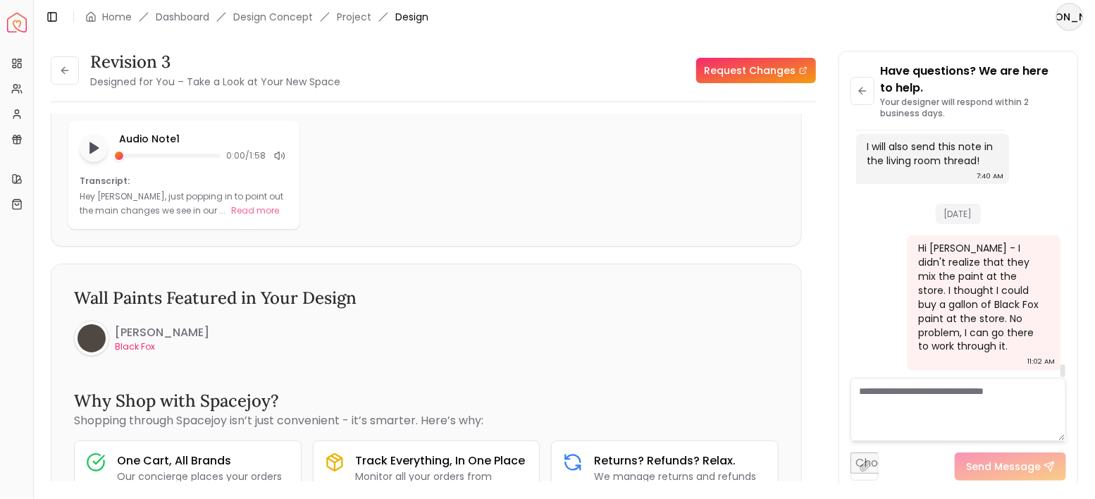
scroll to position [4537, 0]
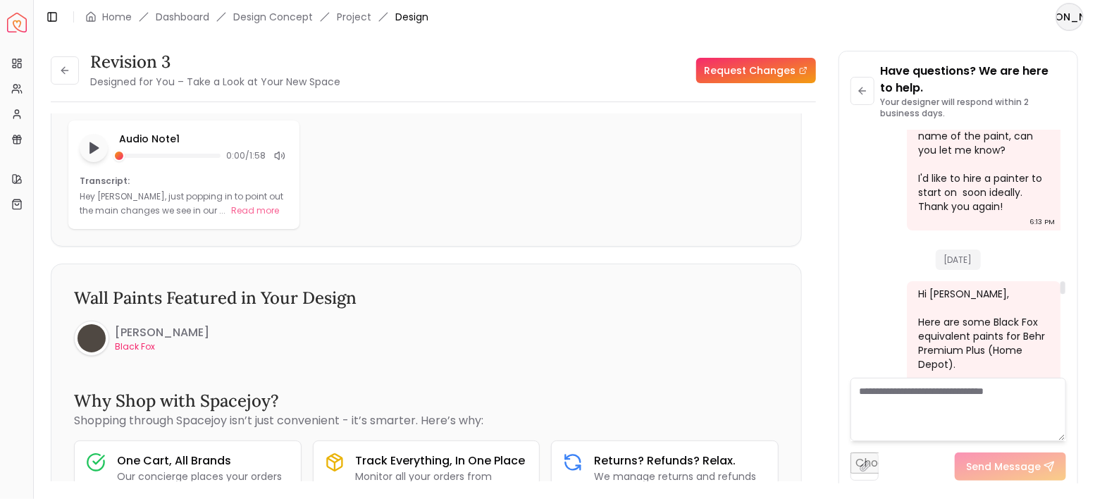
scroll to position [2845, 0]
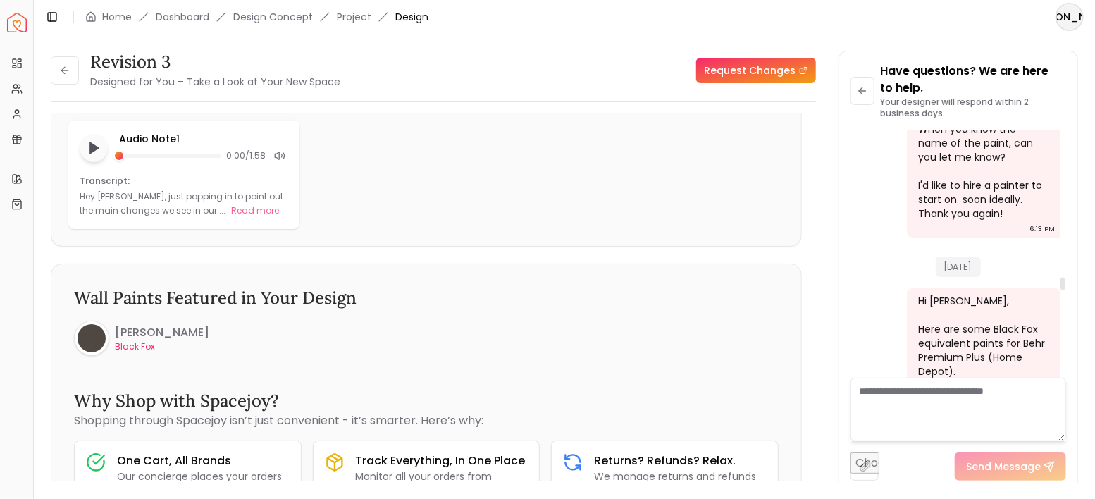
click at [824, 191] on div "Revision 3 Designed for You – Take a Look at Your New Space Request Changes Rev…" at bounding box center [564, 259] width 1027 height 416
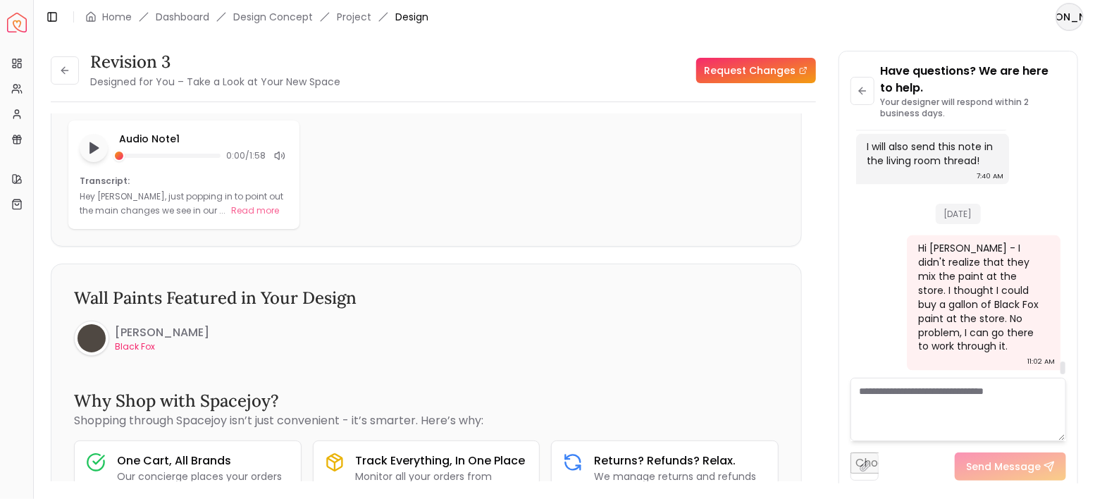
scroll to position [4537, 0]
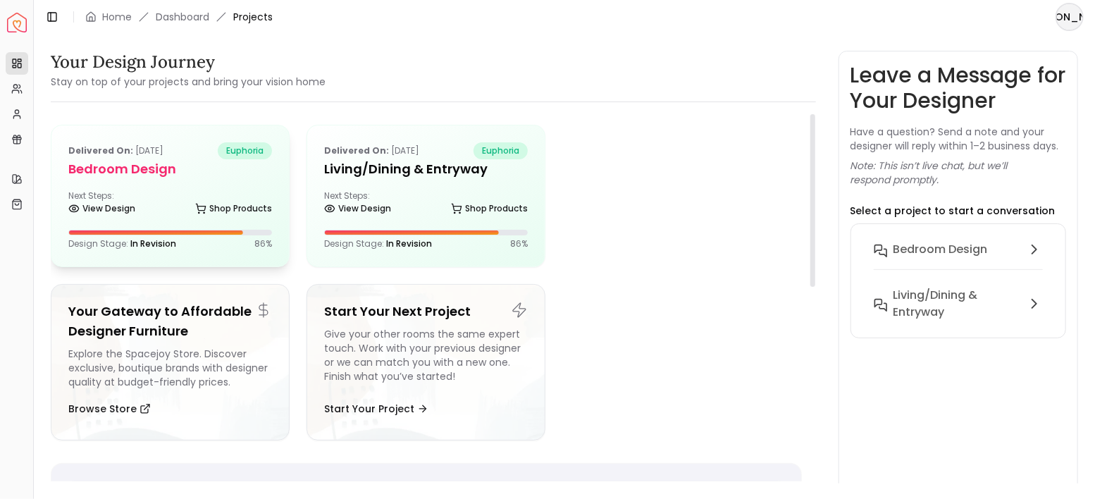
click at [203, 189] on div "Delivered on: [DATE] euphoria Bedroom design Next Steps: View Design Shop Produ…" at bounding box center [169, 195] width 237 height 141
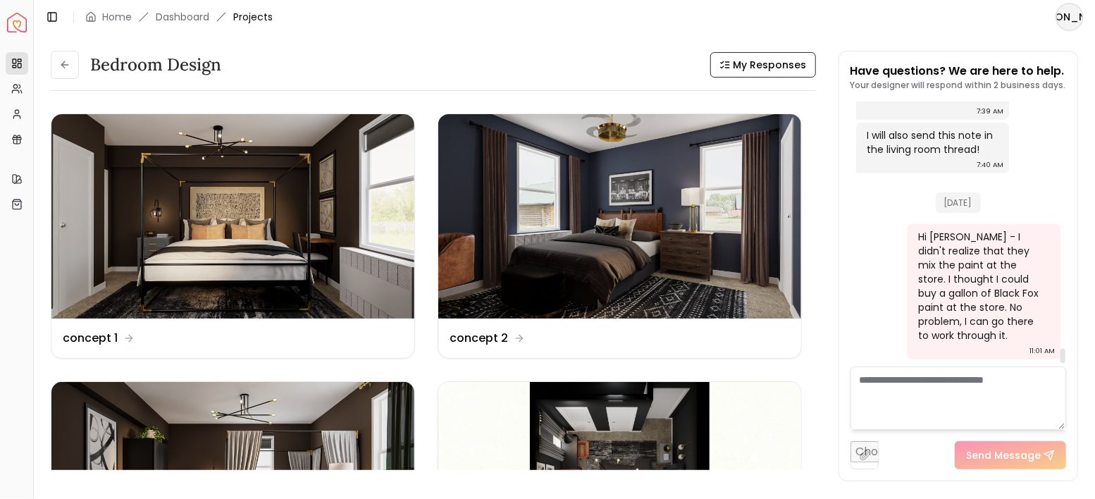
scroll to position [4340, 0]
click at [987, 388] on textarea at bounding box center [959, 397] width 216 height 63
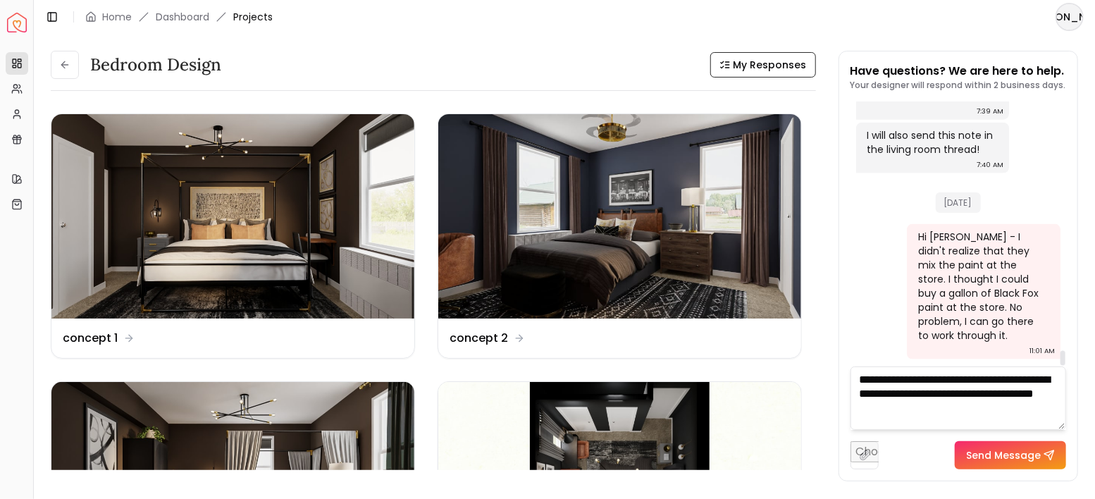
scroll to position [0, 0]
type textarea "**********"
click at [975, 378] on textarea "**********" at bounding box center [959, 397] width 216 height 63
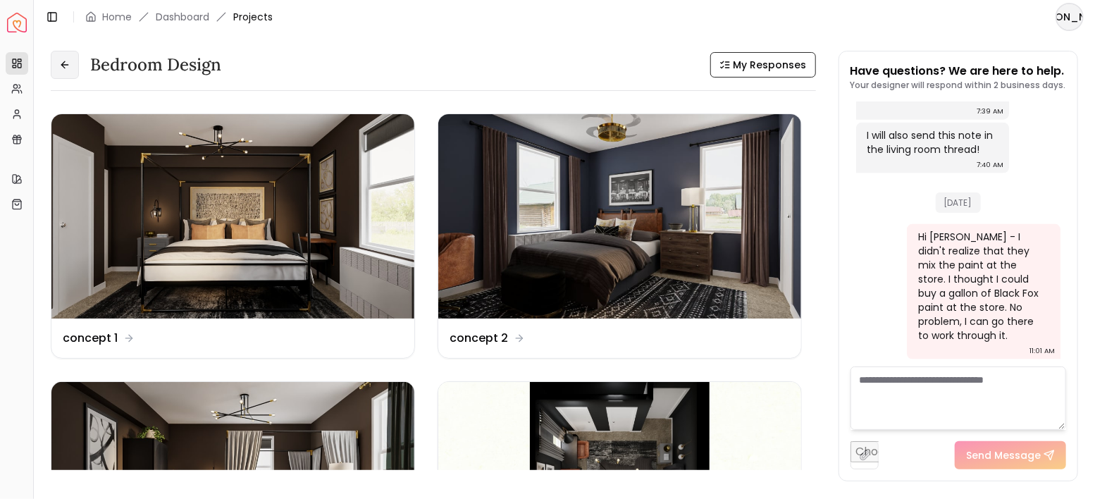
click at [72, 66] on button at bounding box center [65, 65] width 28 height 28
